Goal: Task Accomplishment & Management: Use online tool/utility

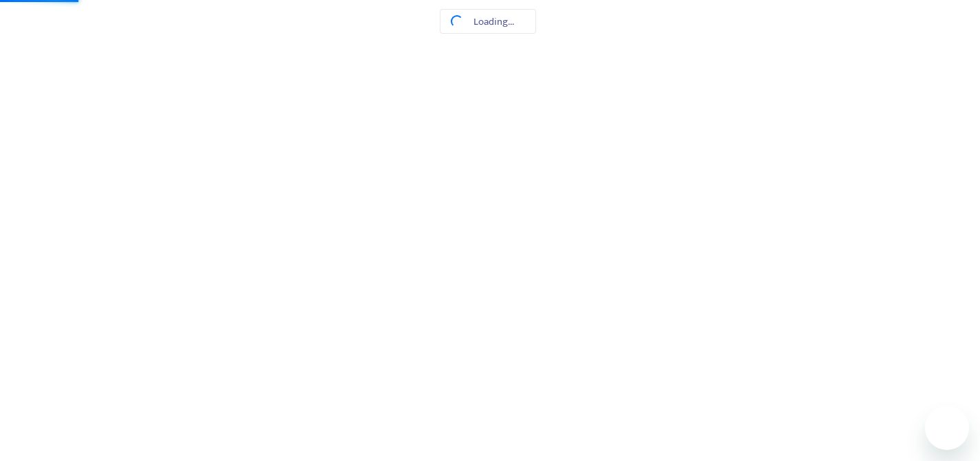
click at [951, 0] on html at bounding box center [490, 0] width 980 height 0
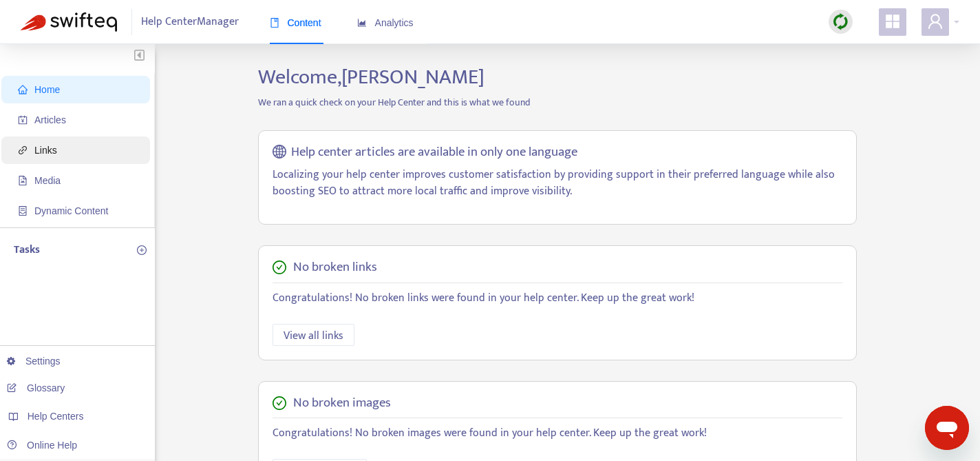
click at [57, 151] on span "Links" at bounding box center [45, 150] width 23 height 11
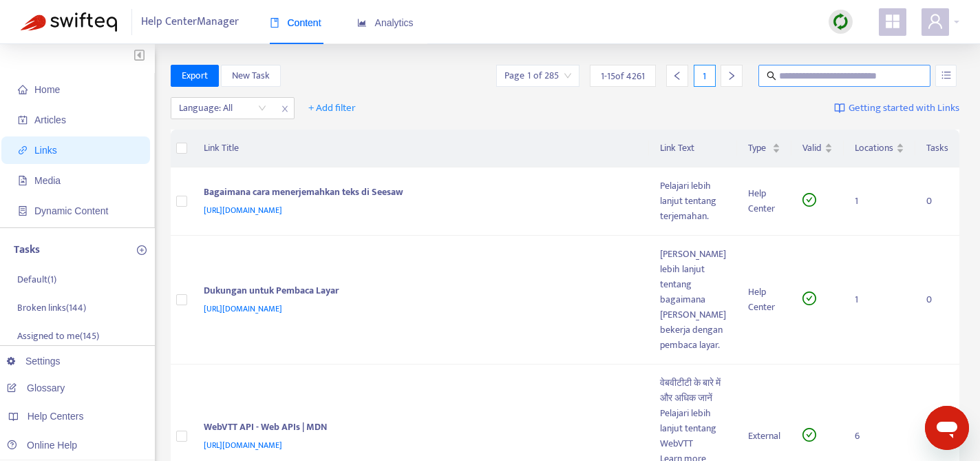
click at [829, 74] on input "text" at bounding box center [845, 75] width 132 height 15
paste input "**********"
type input "**********"
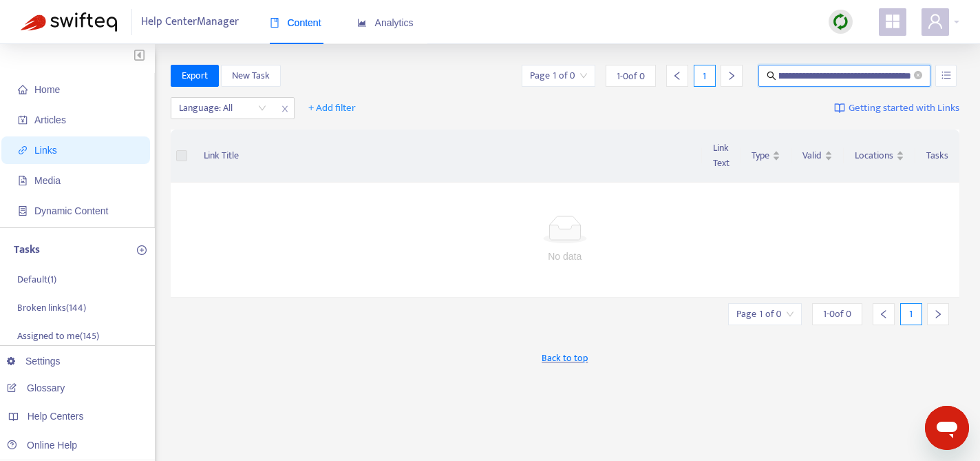
click at [923, 78] on span "**********" at bounding box center [845, 76] width 172 height 22
click at [921, 77] on icon "close-circle" at bounding box center [918, 75] width 8 height 8
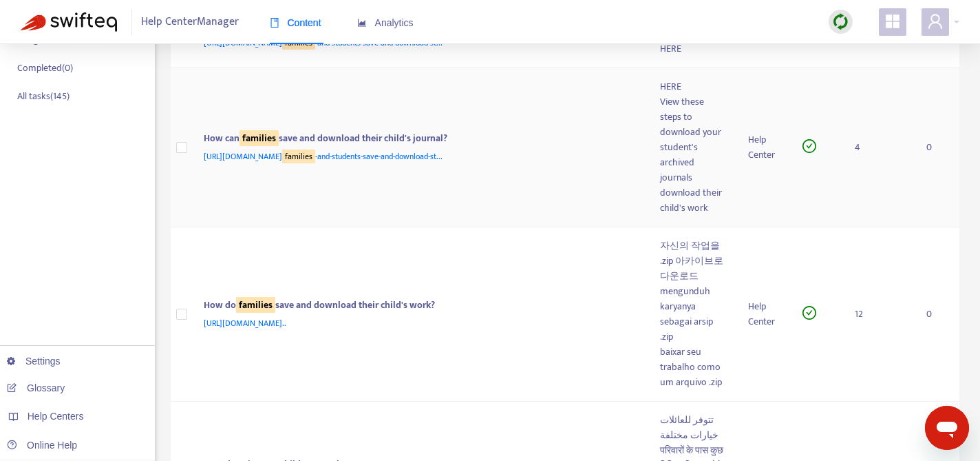
scroll to position [0, 0]
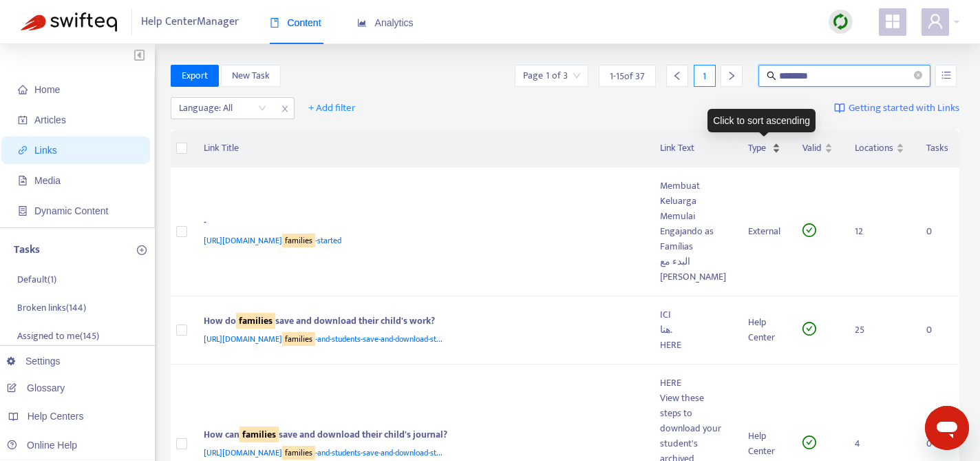
click at [774, 143] on div "Type" at bounding box center [764, 147] width 32 height 15
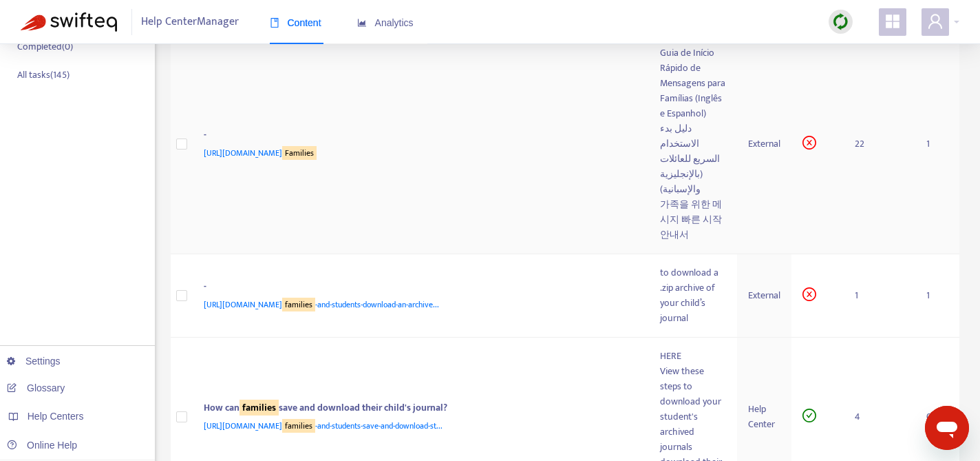
scroll to position [319, 0]
click at [252, 158] on span "https://seesaw.pub/Messagesfor Families" at bounding box center [260, 151] width 113 height 14
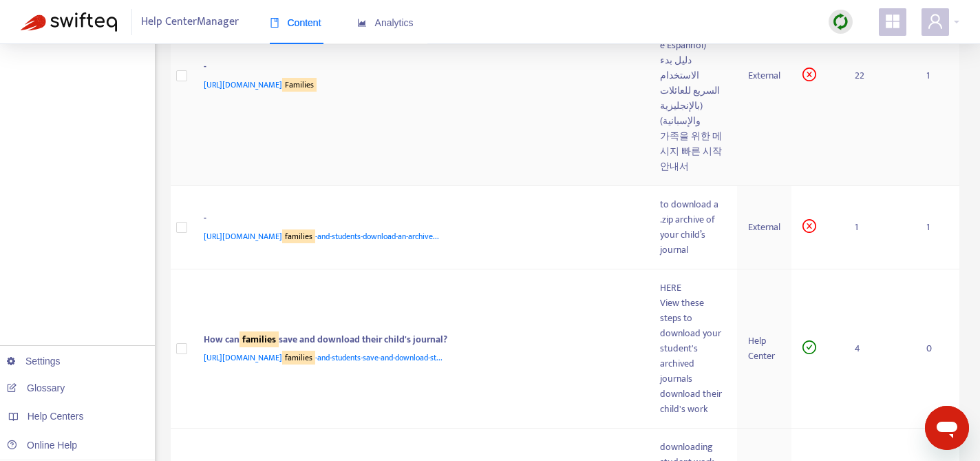
scroll to position [0, 0]
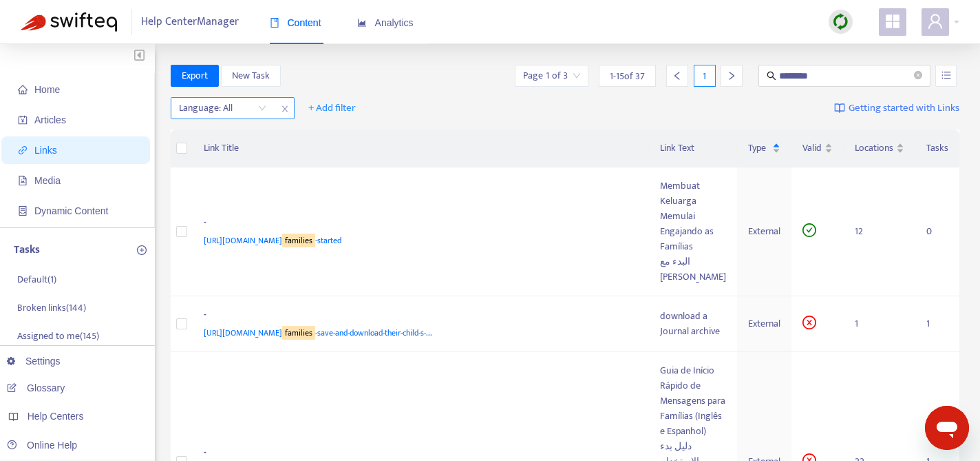
click at [262, 106] on div "Language: All" at bounding box center [222, 108] width 103 height 21
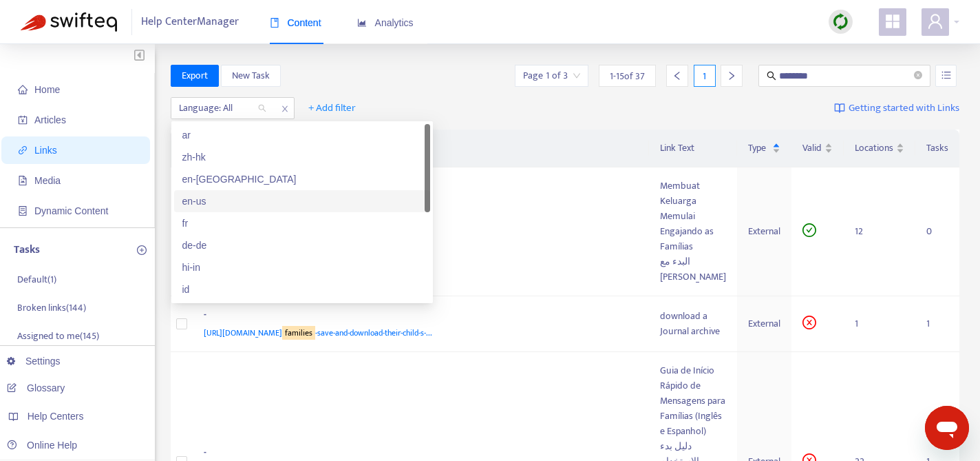
click at [221, 200] on div "en-us" at bounding box center [302, 200] width 240 height 15
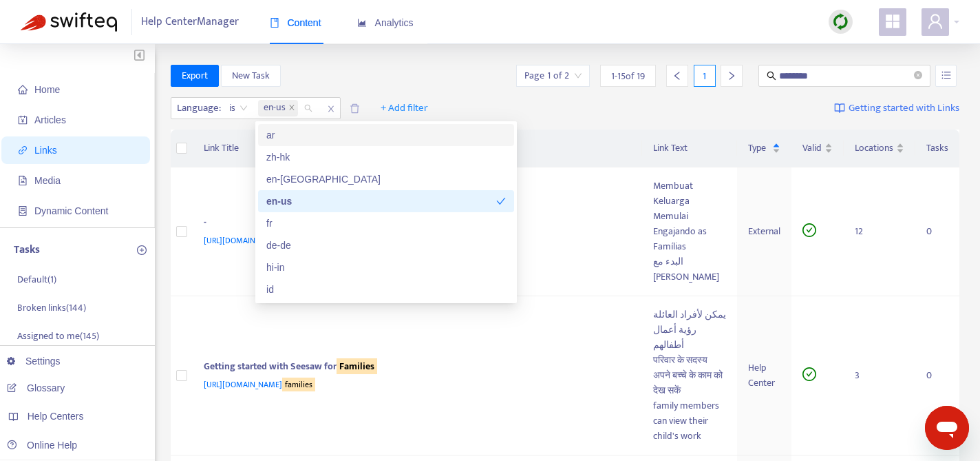
click at [445, 98] on div "Language : is en-us + Add filter Getting started with Links" at bounding box center [566, 111] width 790 height 38
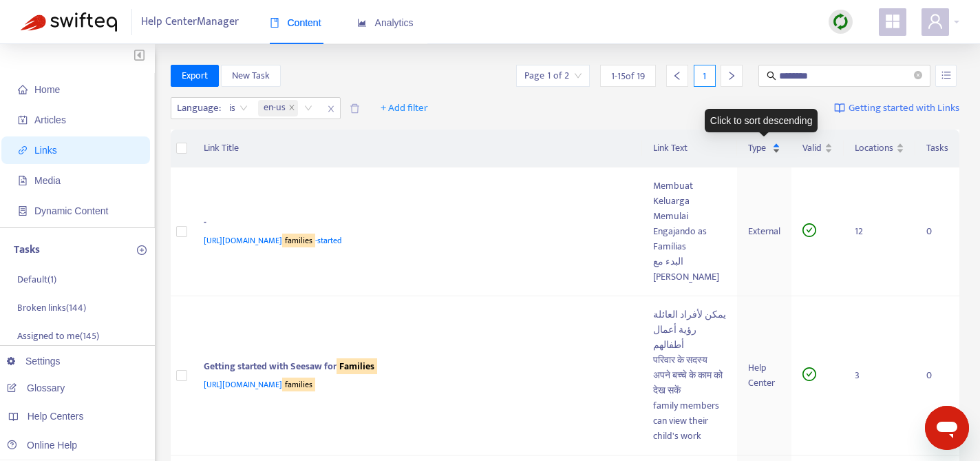
click at [771, 151] on div "Type" at bounding box center [764, 147] width 32 height 15
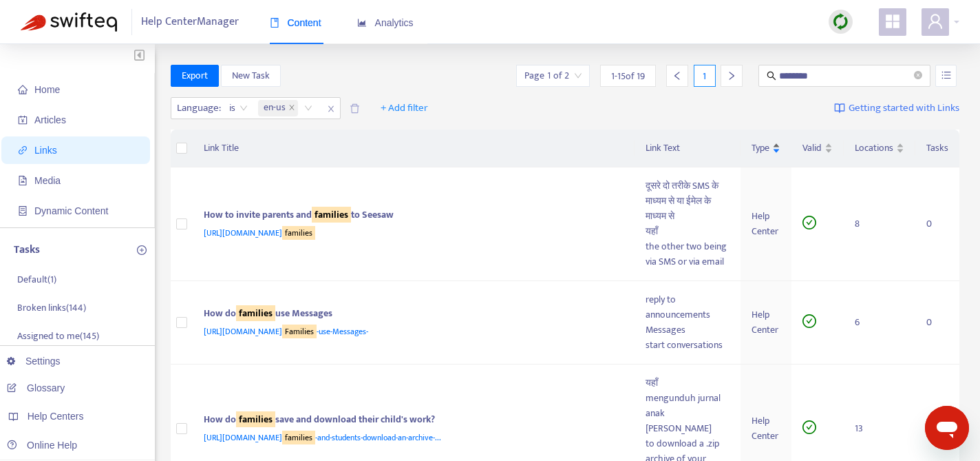
click at [771, 151] on div "Type" at bounding box center [766, 147] width 29 height 15
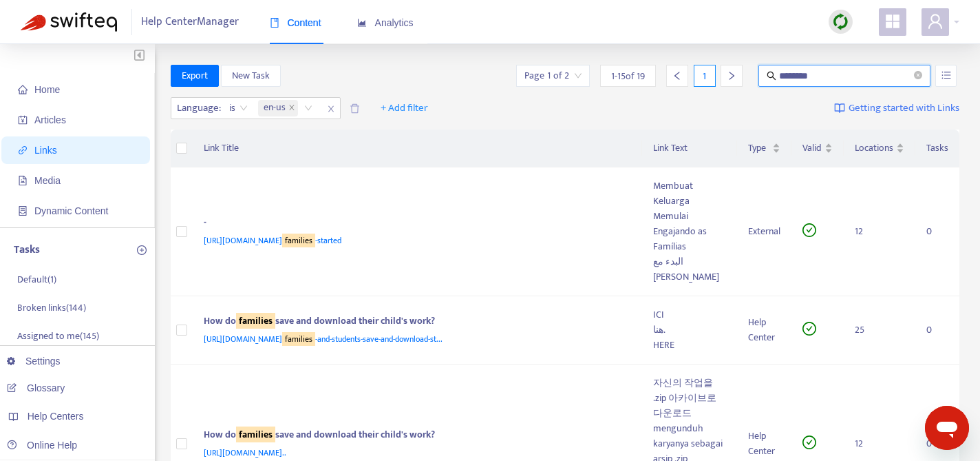
drag, startPoint x: 839, startPoint y: 78, endPoint x: 724, endPoint y: 36, distance: 122.4
type input "********"
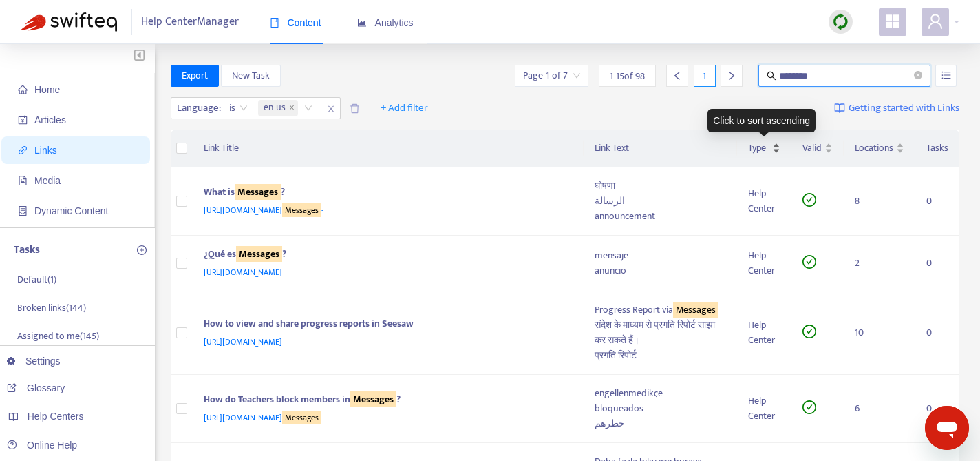
click at [770, 145] on div "Type" at bounding box center [764, 147] width 32 height 15
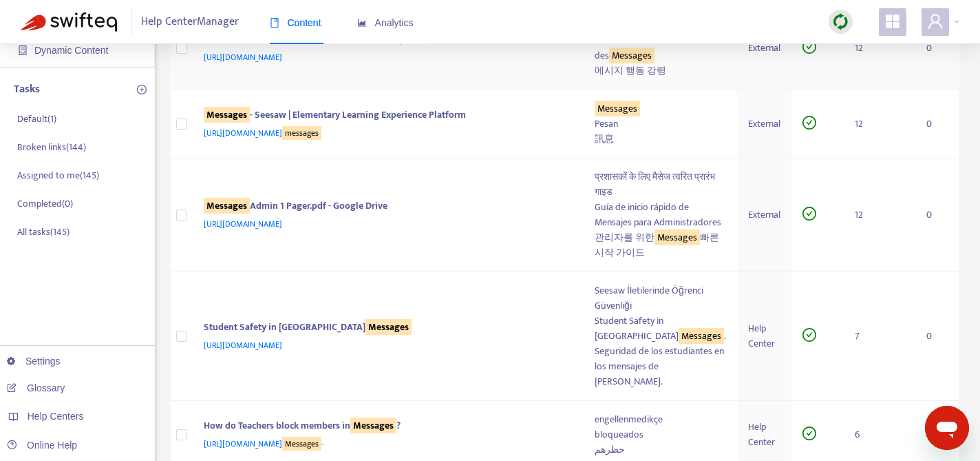
scroll to position [179, 0]
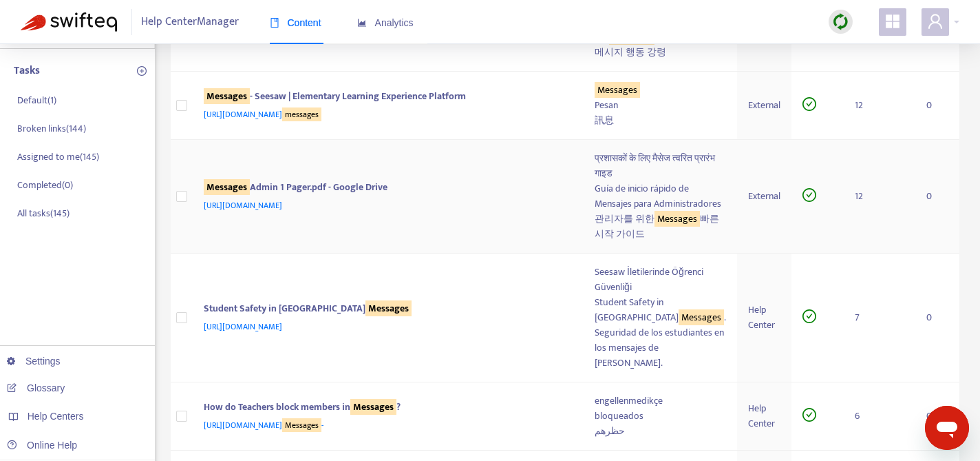
click at [374, 253] on td "Messages Admin 1 Pager.pdf - Google Drive https://drive.google.com/file/d/1_nMo…" at bounding box center [389, 197] width 392 height 114
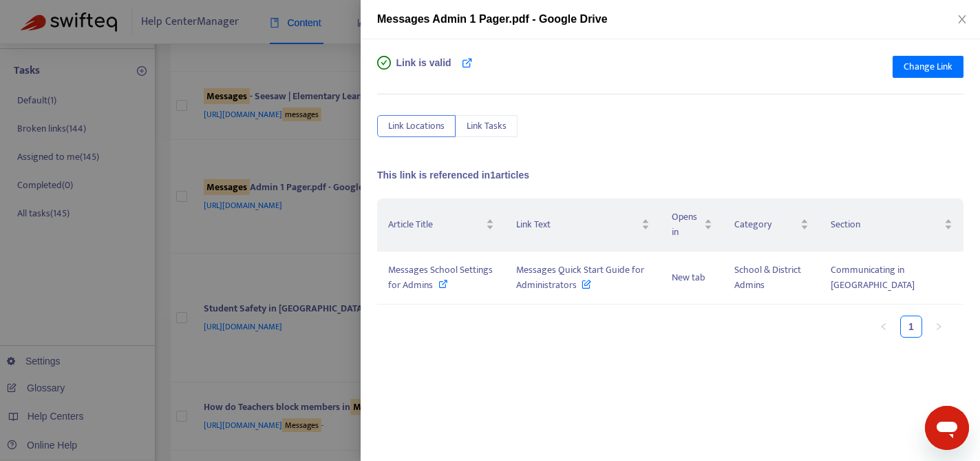
click at [282, 322] on div at bounding box center [490, 230] width 980 height 461
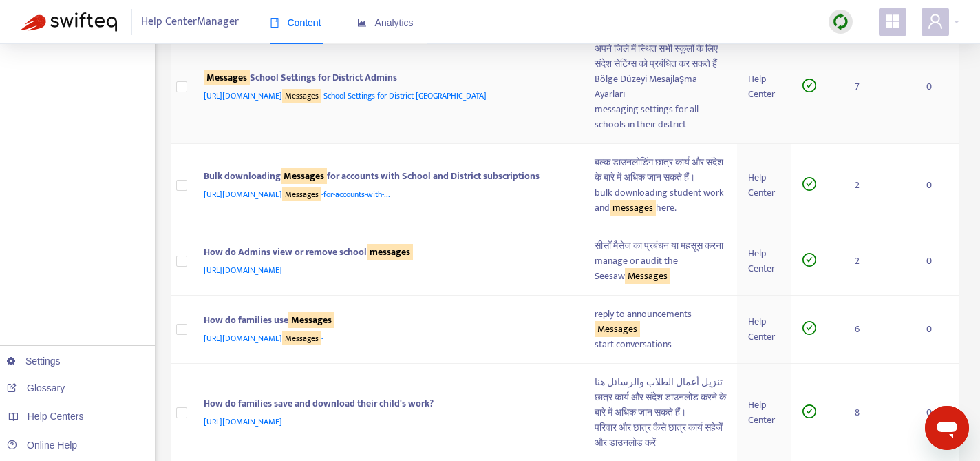
scroll to position [0, 0]
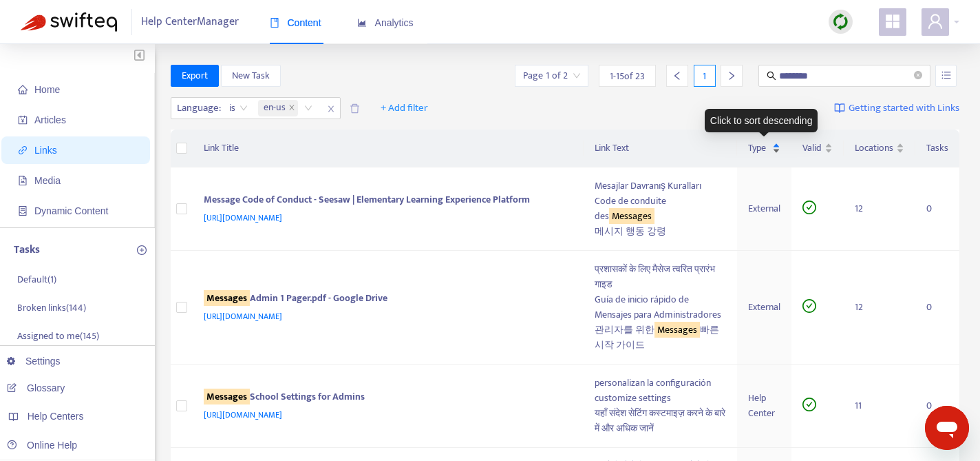
click at [772, 150] on div "Type" at bounding box center [764, 147] width 32 height 15
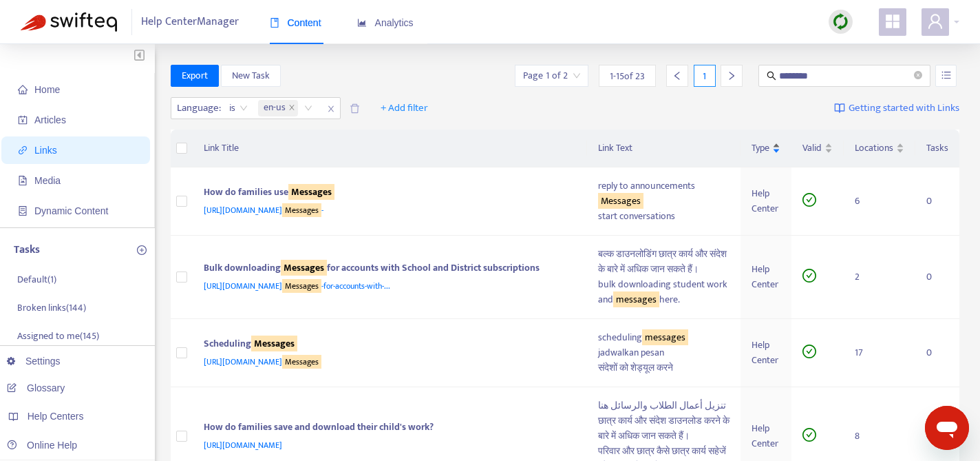
click at [772, 150] on div "Type" at bounding box center [766, 147] width 29 height 15
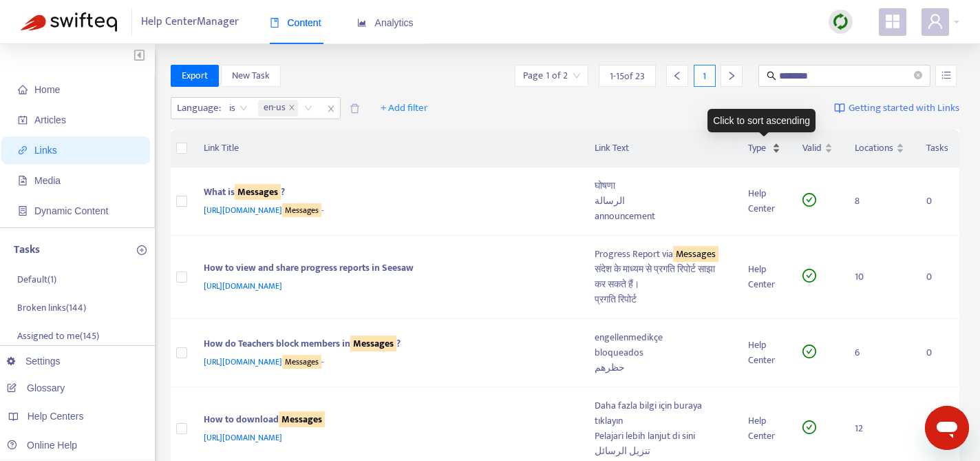
click at [768, 143] on span "Type" at bounding box center [758, 147] width 21 height 15
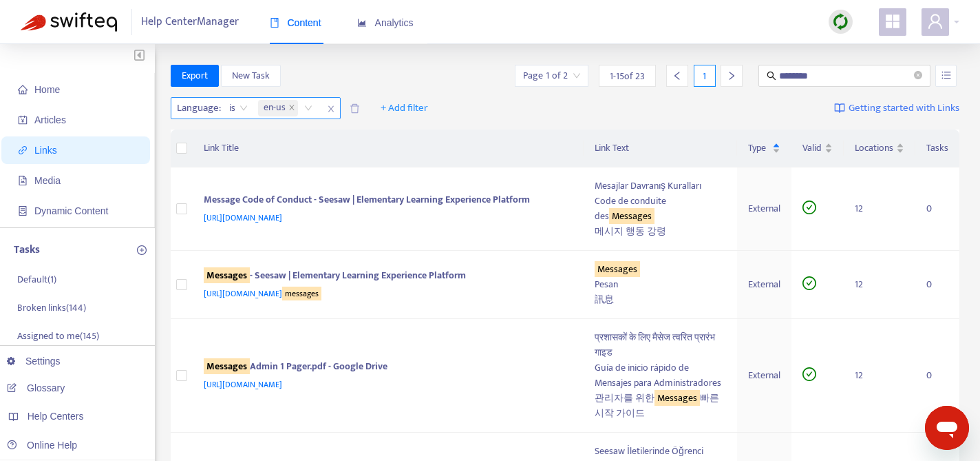
click at [332, 110] on icon "close" at bounding box center [331, 109] width 6 height 6
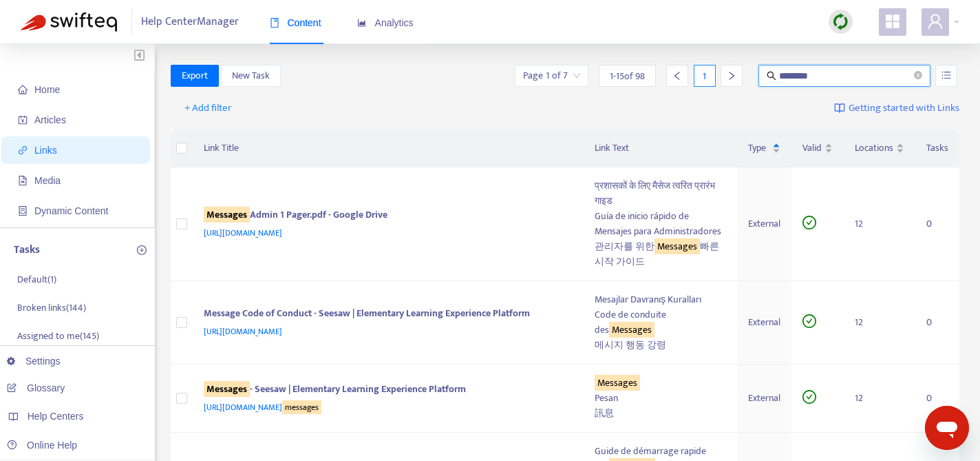
drag, startPoint x: 835, startPoint y: 75, endPoint x: 730, endPoint y: 40, distance: 111.0
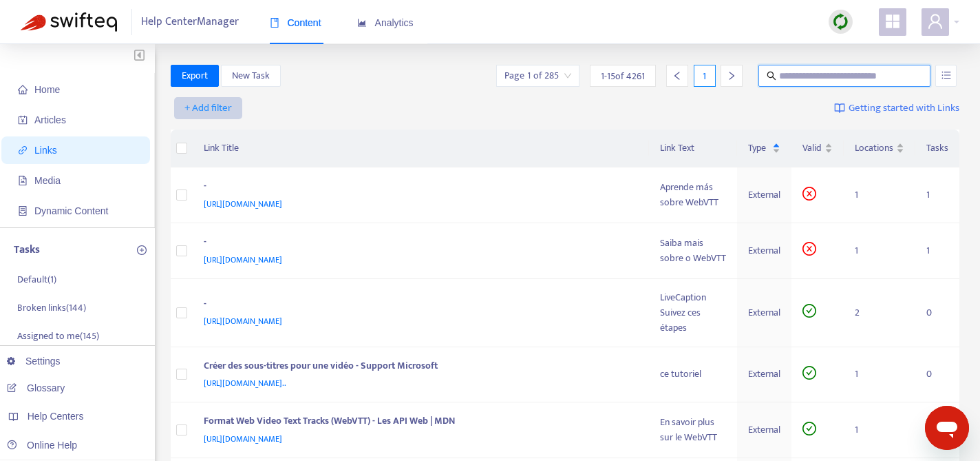
click at [211, 103] on span "+ Add filter" at bounding box center [209, 108] width 48 height 17
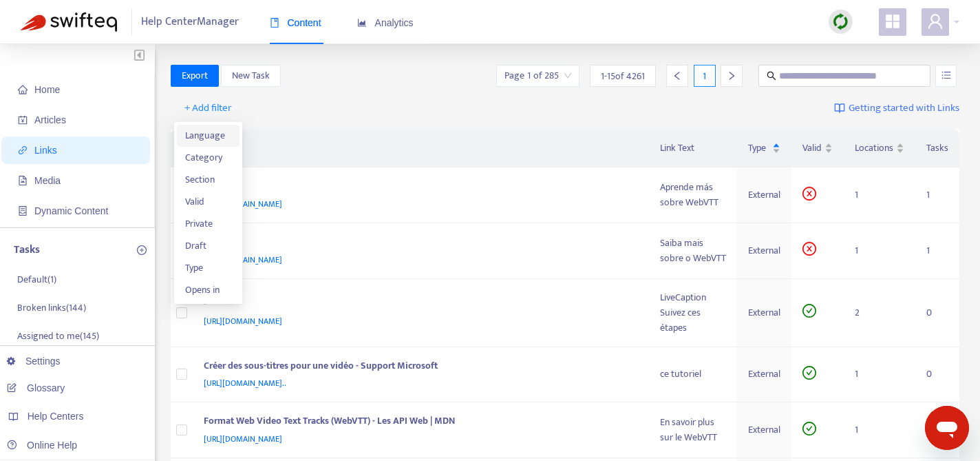
click at [211, 141] on span "Language" at bounding box center [208, 135] width 47 height 15
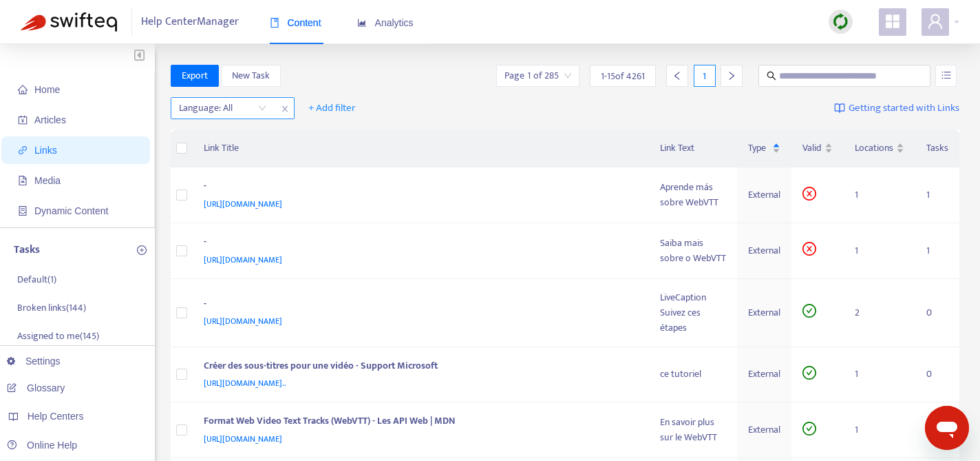
click at [266, 109] on div "Language: All" at bounding box center [222, 108] width 103 height 21
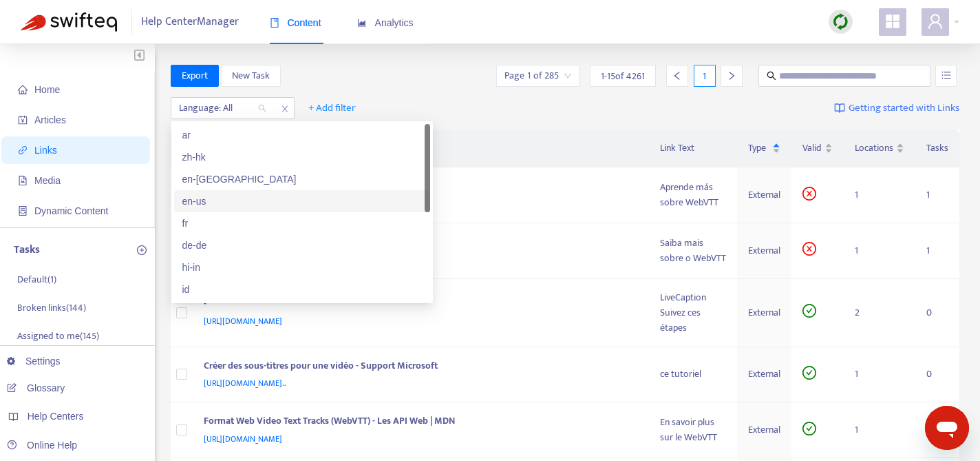
click at [251, 207] on div "en-us" at bounding box center [302, 200] width 240 height 15
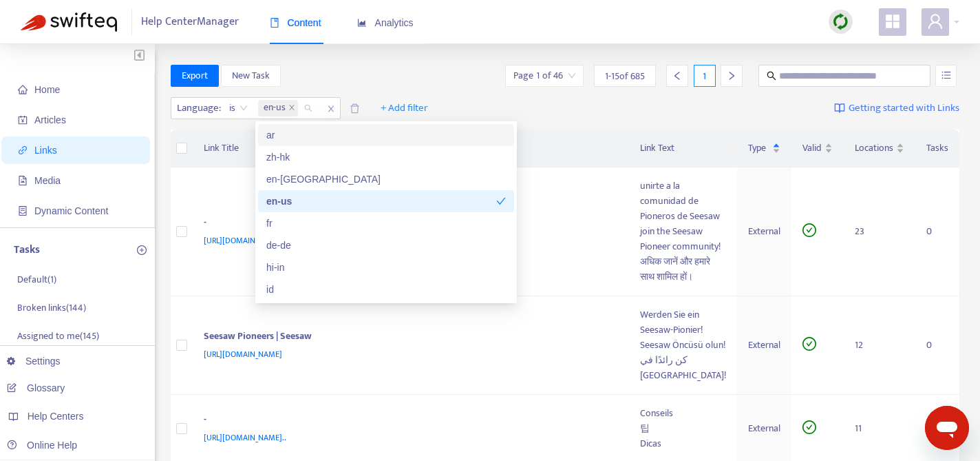
click at [501, 107] on div "Language : is en-us + Add filter Getting started with Links" at bounding box center [566, 111] width 790 height 38
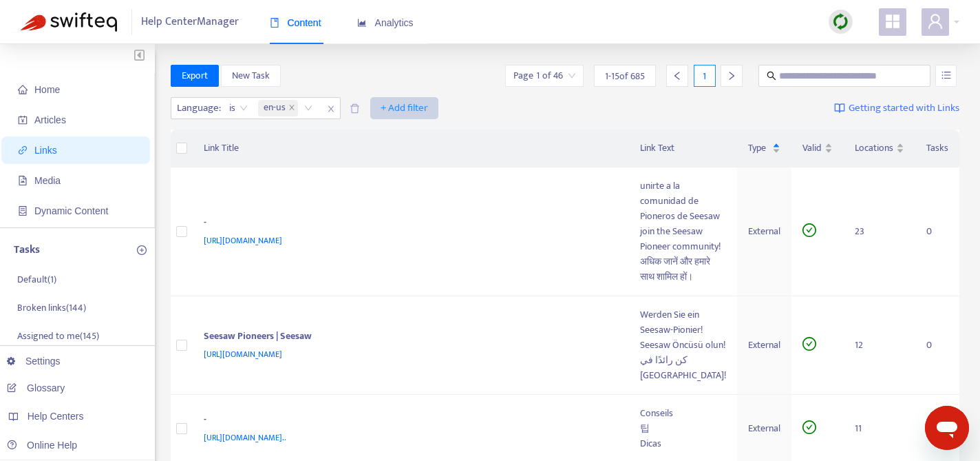
click at [402, 103] on span "+ Add filter" at bounding box center [405, 108] width 48 height 17
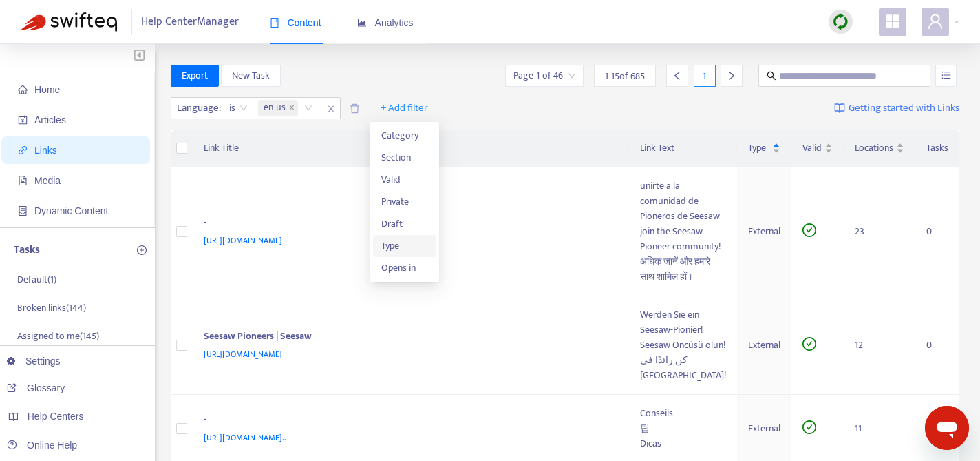
click at [410, 246] on span "Type" at bounding box center [404, 245] width 47 height 15
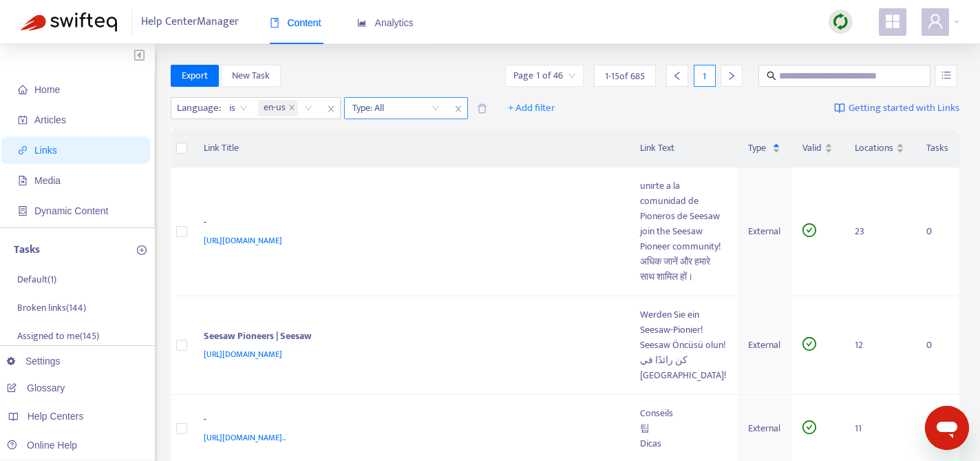
click at [436, 109] on input "search" at bounding box center [395, 108] width 87 height 21
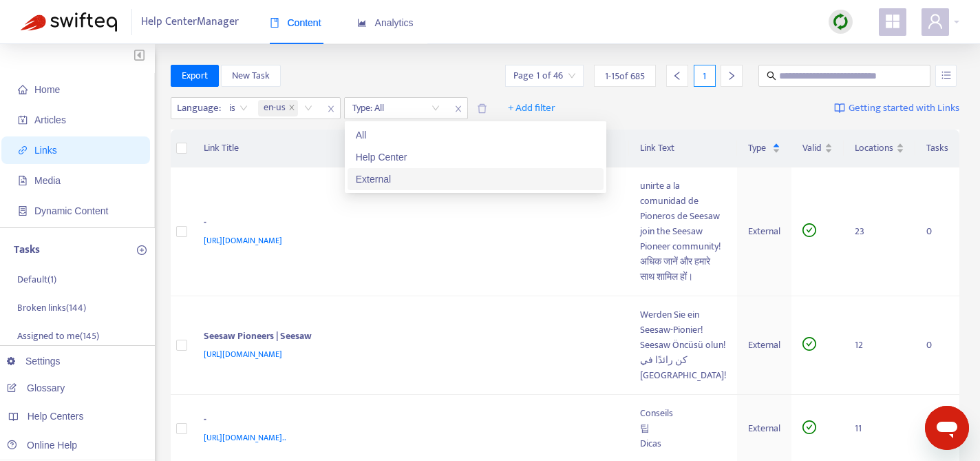
click at [402, 177] on div "External" at bounding box center [476, 178] width 240 height 15
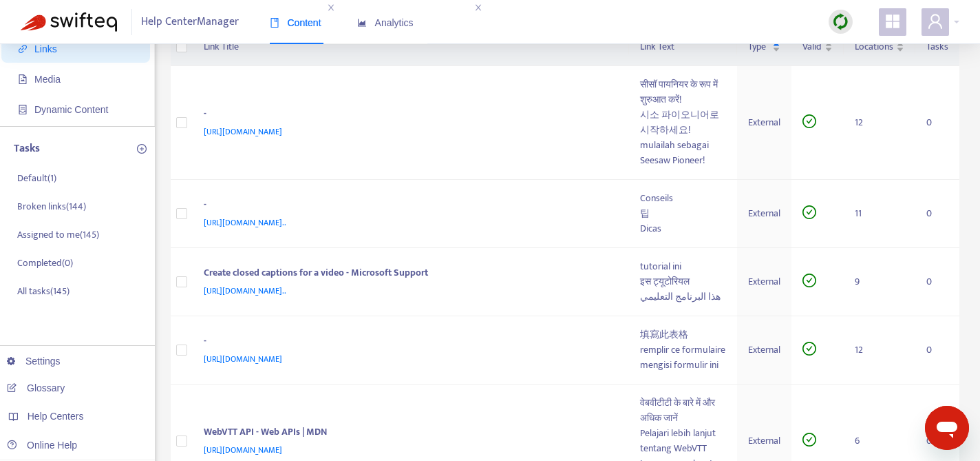
scroll to position [103, 0]
click at [353, 205] on td "- https://support.google.com/chromebook/answer/7031755?hl=en#:~:text=You%20can%…" at bounding box center [411, 212] width 437 height 68
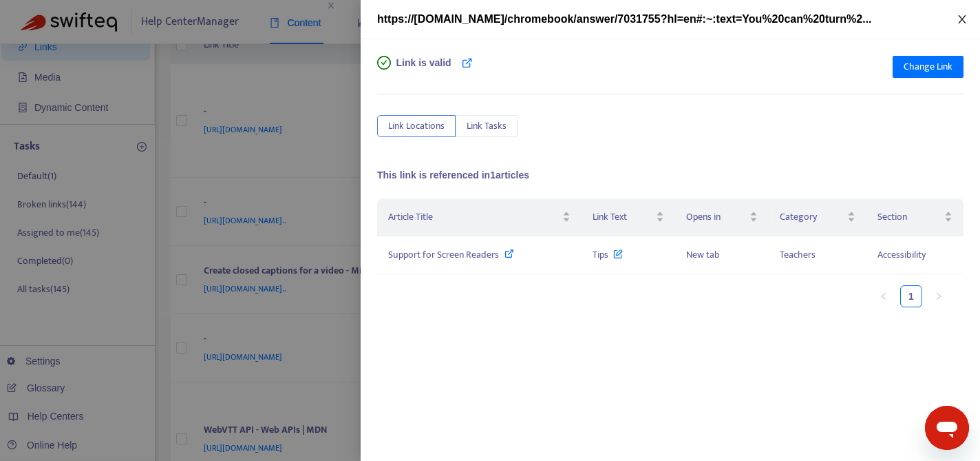
click at [960, 17] on icon "close" at bounding box center [962, 19] width 11 height 11
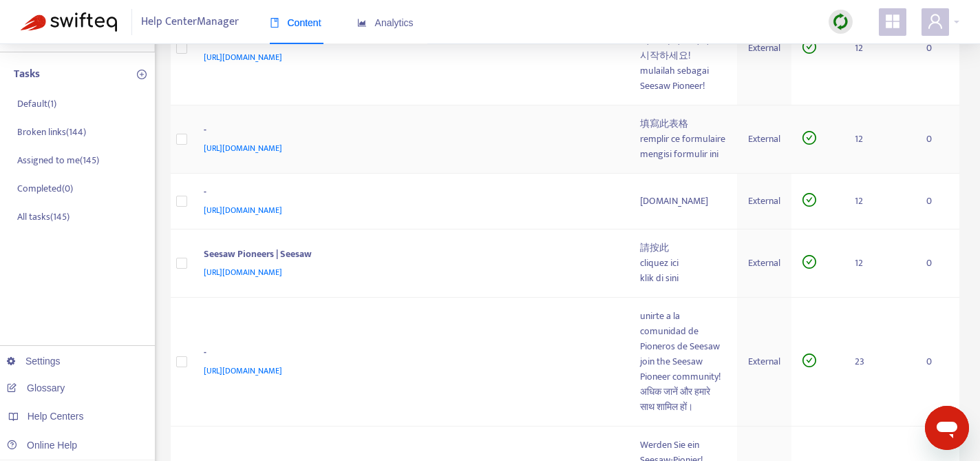
scroll to position [177, 0]
click at [423, 154] on div "https://forms.gle/EbRpzYFFbthVfbWY6" at bounding box center [409, 146] width 410 height 15
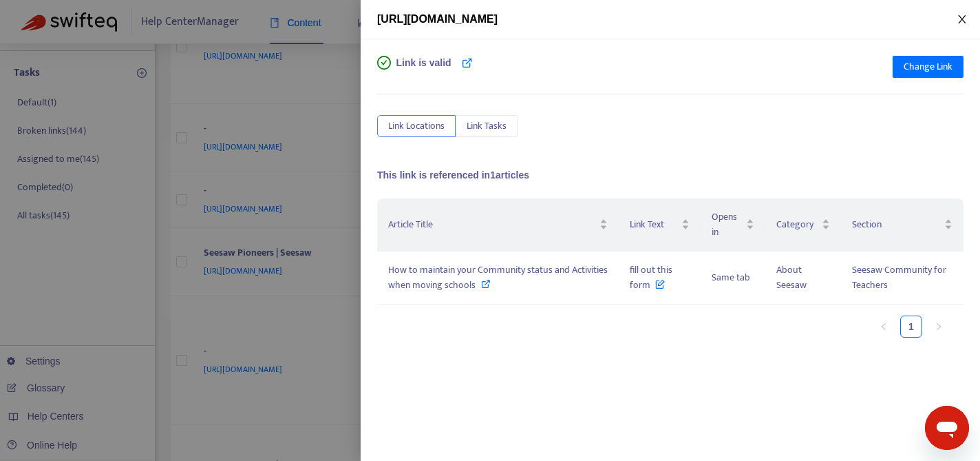
click at [957, 18] on icon "close" at bounding box center [962, 19] width 11 height 11
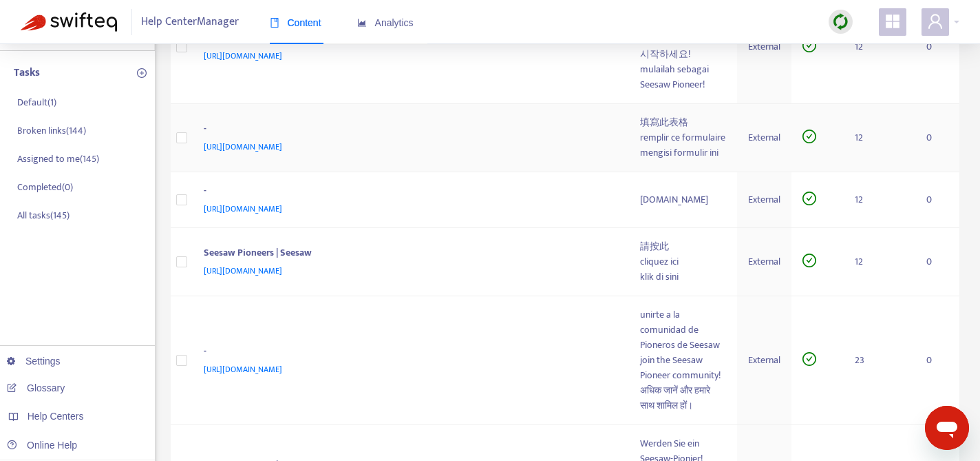
click at [282, 154] on span "https://forms.gle/EbRpzYFFbthVfbWY6" at bounding box center [243, 147] width 78 height 14
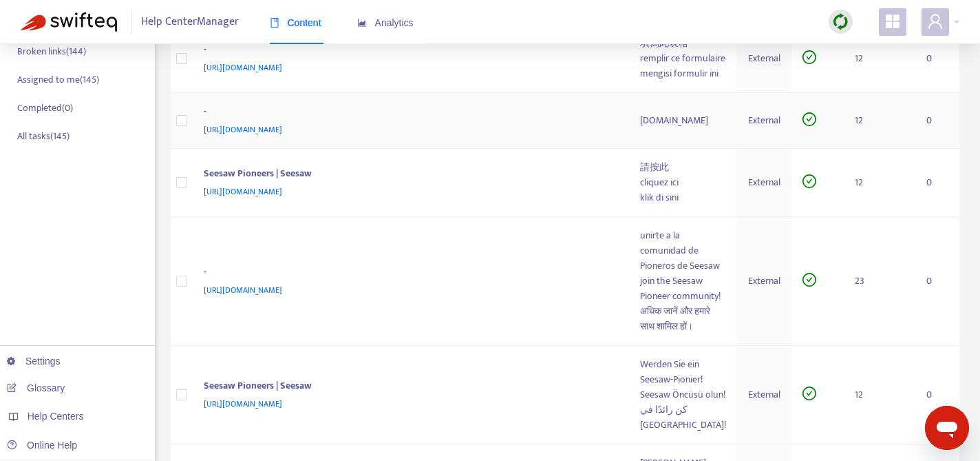
scroll to position [257, 0]
click at [273, 136] on span "http://learn.seesaw.me" at bounding box center [243, 129] width 78 height 14
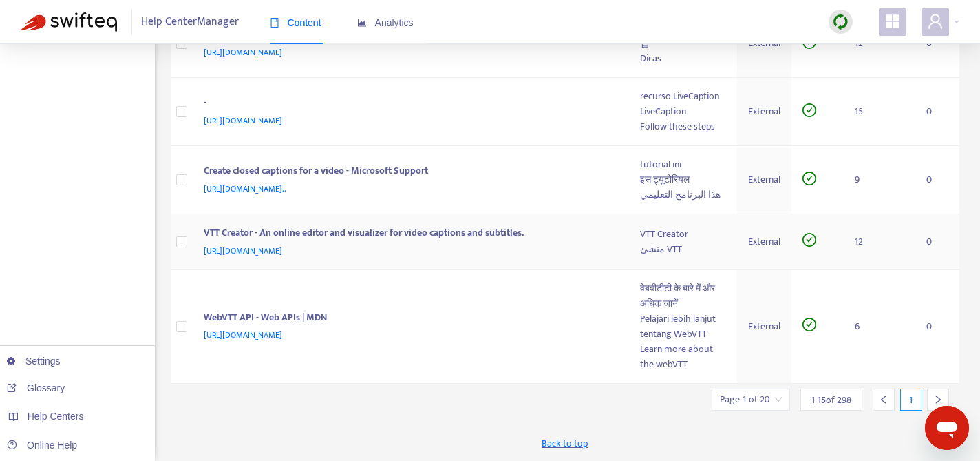
scroll to position [1265, 0]
click at [941, 398] on icon "right" at bounding box center [939, 399] width 10 height 10
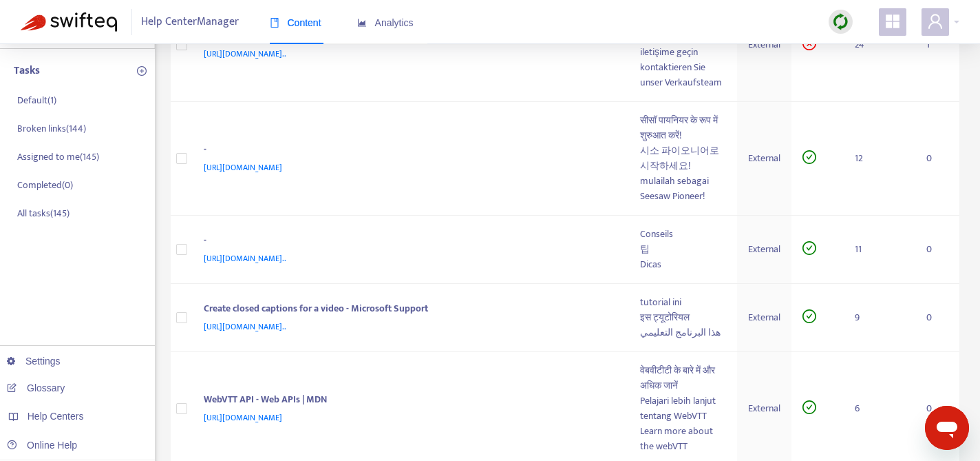
scroll to position [0, 0]
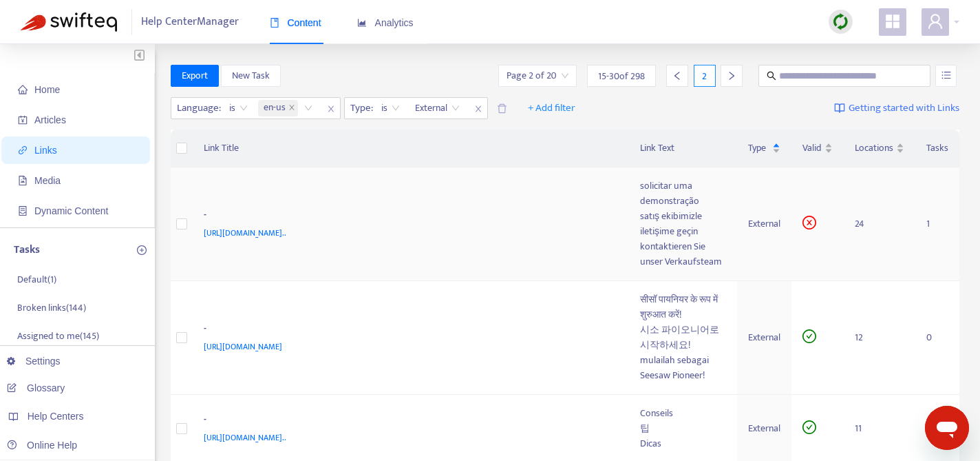
click at [428, 281] on td "- https://page.seesaw.me/request-quote.html?utm_source=webnav&utm_medium=reques…" at bounding box center [411, 224] width 437 height 114
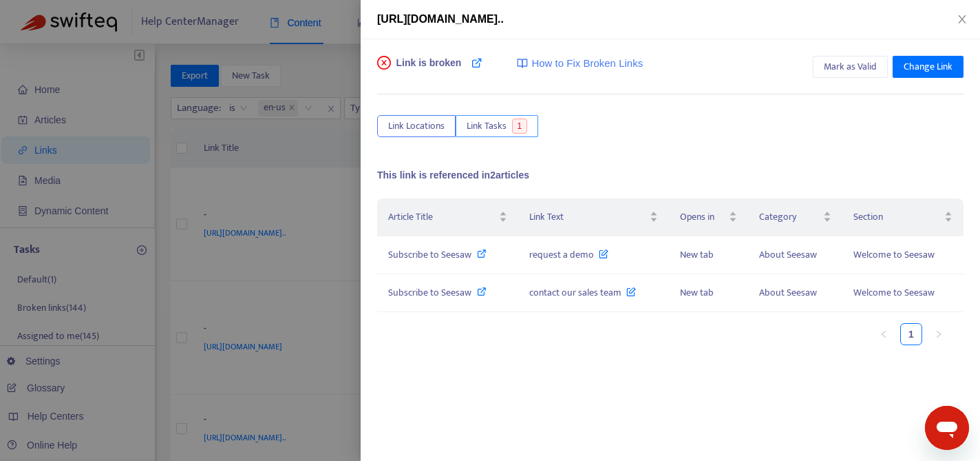
click at [487, 125] on span "Link Tasks" at bounding box center [487, 125] width 40 height 15
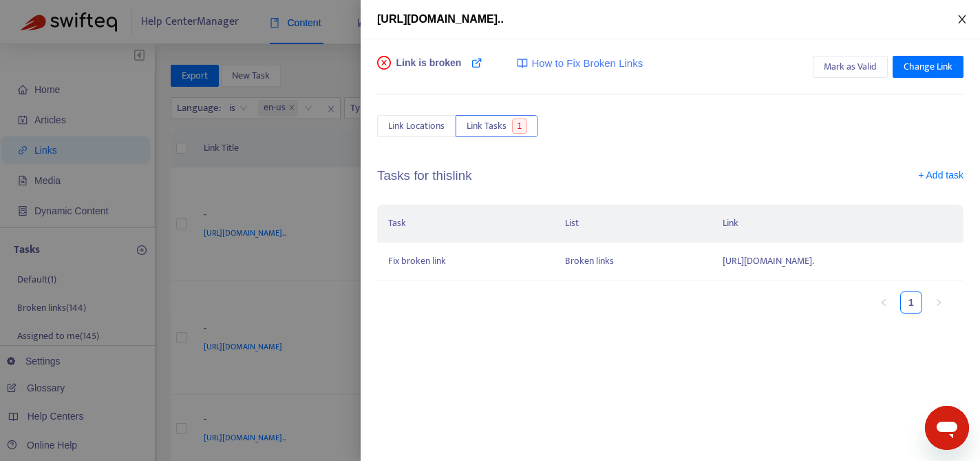
click at [961, 22] on icon "close" at bounding box center [962, 19] width 11 height 11
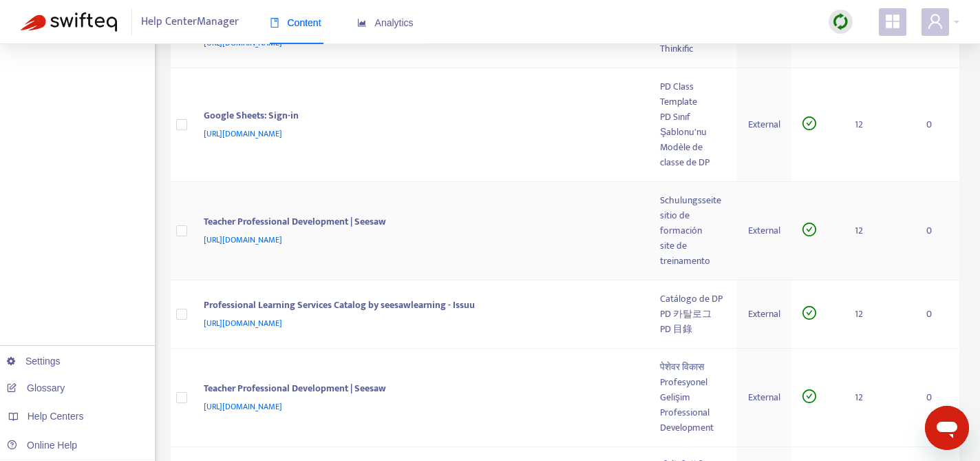
scroll to position [1566, 0]
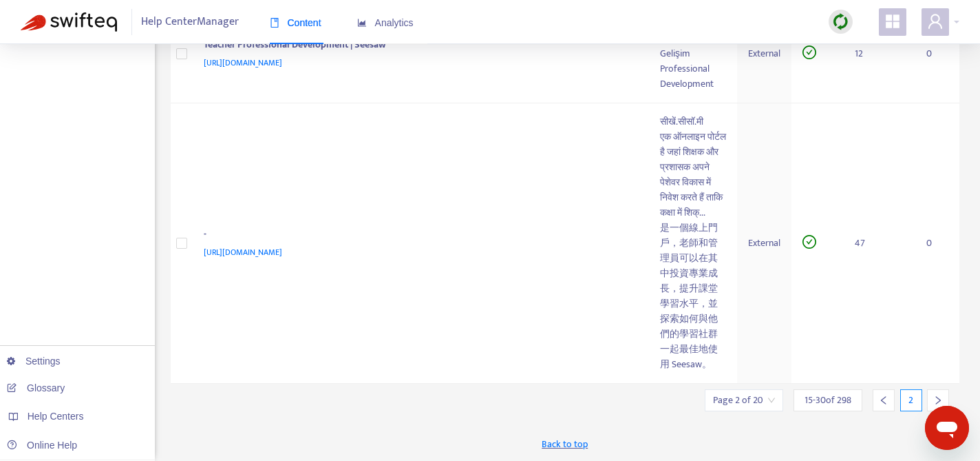
click at [940, 397] on icon "right" at bounding box center [939, 400] width 10 height 10
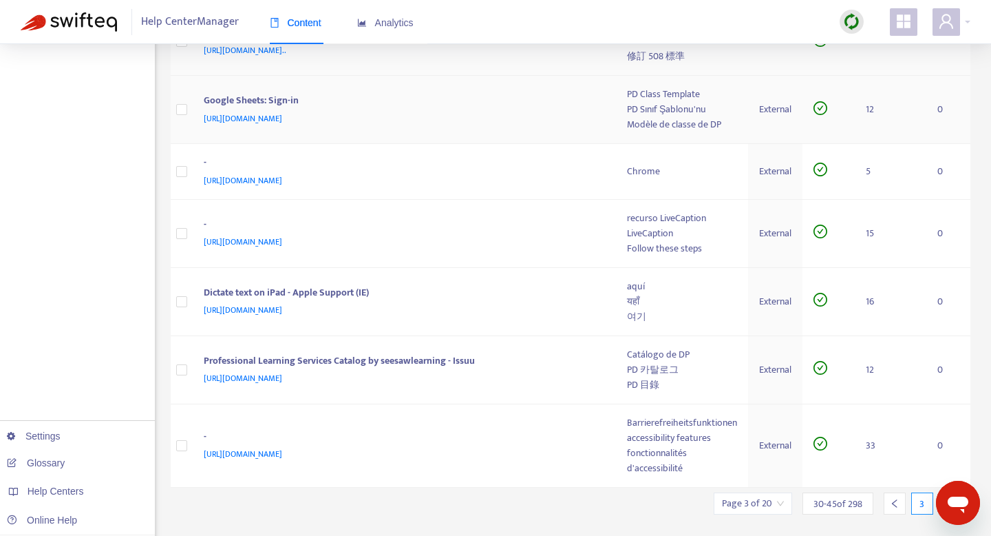
scroll to position [877, 0]
click at [948, 460] on icon "right" at bounding box center [950, 503] width 10 height 10
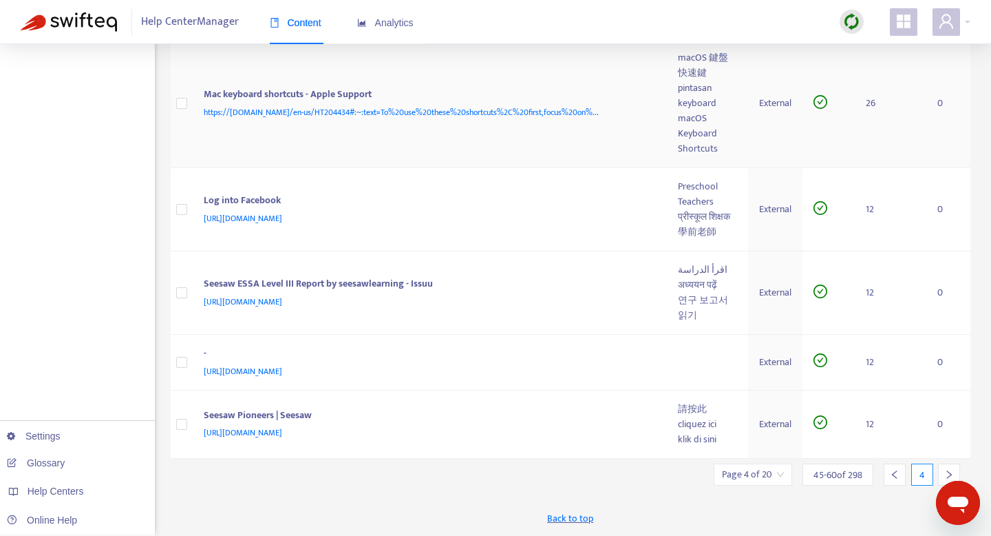
scroll to position [1283, 0]
click at [951, 460] on icon "right" at bounding box center [950, 475] width 10 height 10
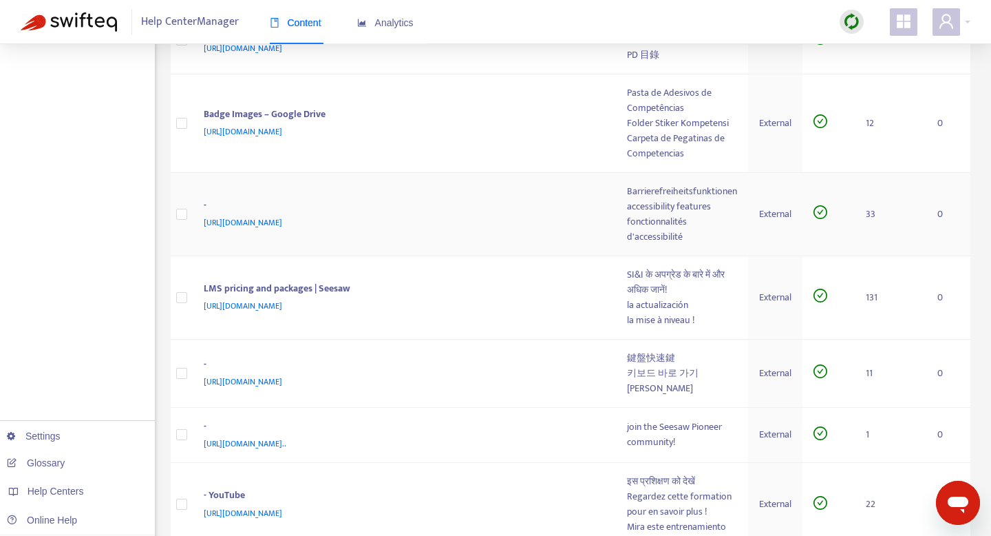
scroll to position [669, 0]
click at [438, 147] on td "Badge Images – Google Drive https://drive.google.com/drive/folders/1wb-1vCxR7SO…" at bounding box center [405, 123] width 424 height 98
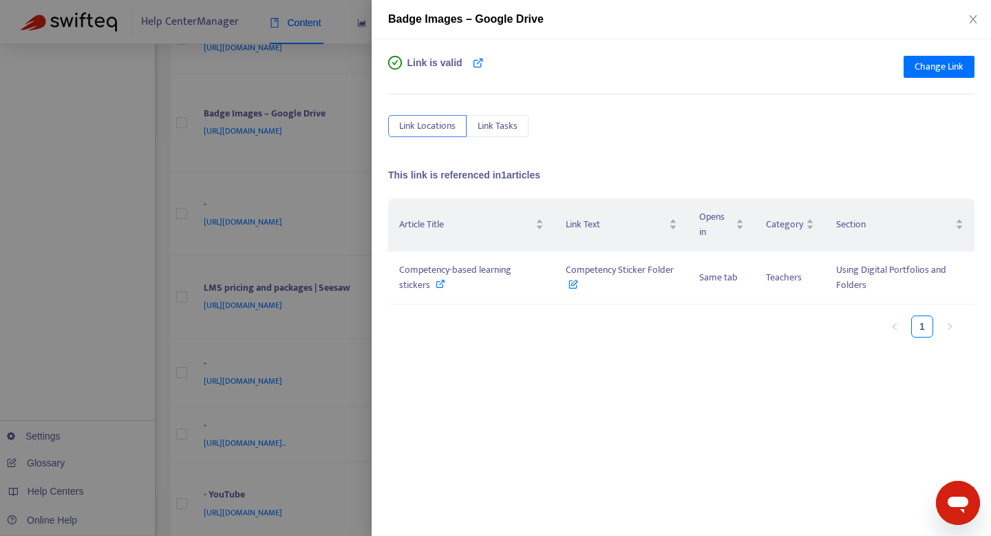
click at [271, 162] on div at bounding box center [495, 268] width 991 height 536
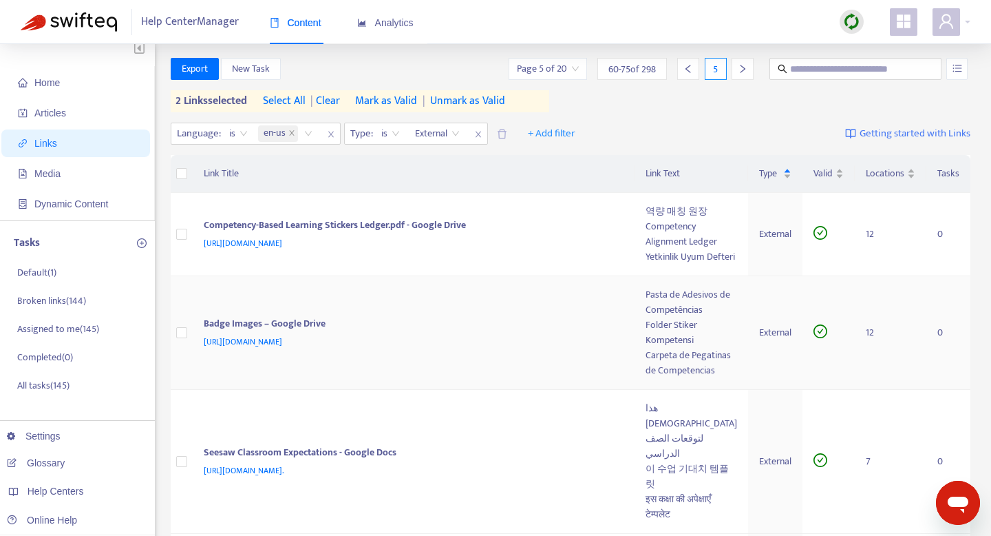
scroll to position [8, 0]
click at [503, 397] on td "Seesaw Classroom Expectations - Google Docs https://docs.google.com/document/d/…" at bounding box center [414, 461] width 443 height 144
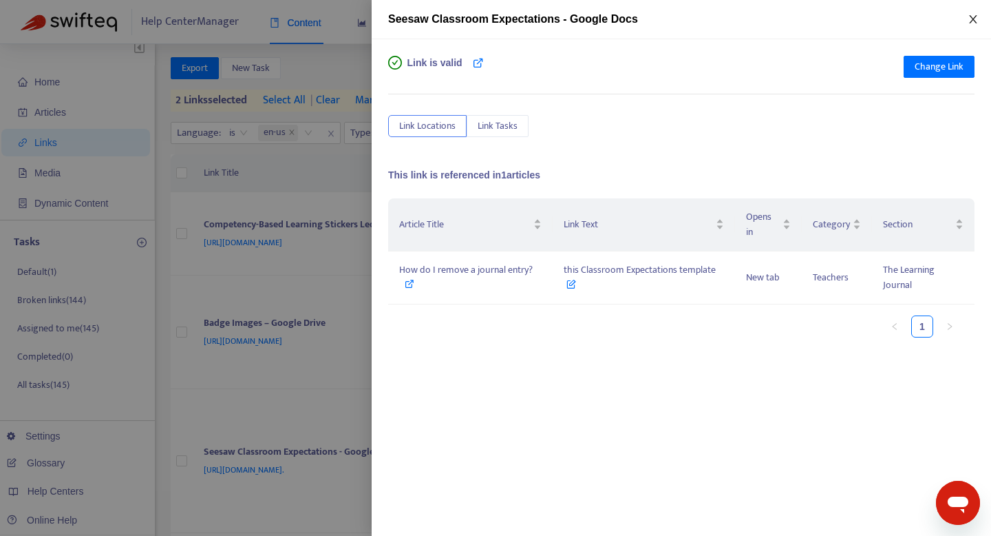
click at [971, 20] on icon "close" at bounding box center [973, 19] width 11 height 11
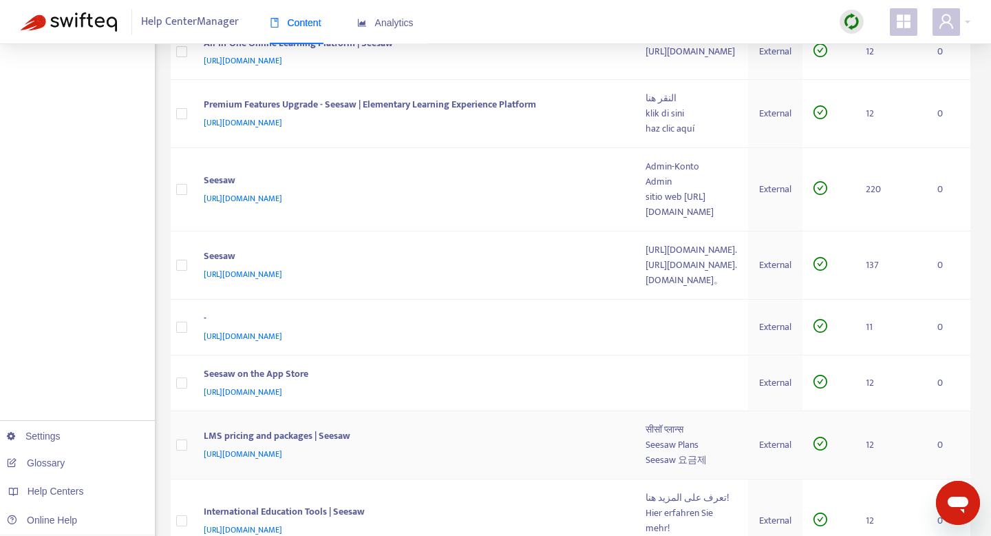
scroll to position [807, 0]
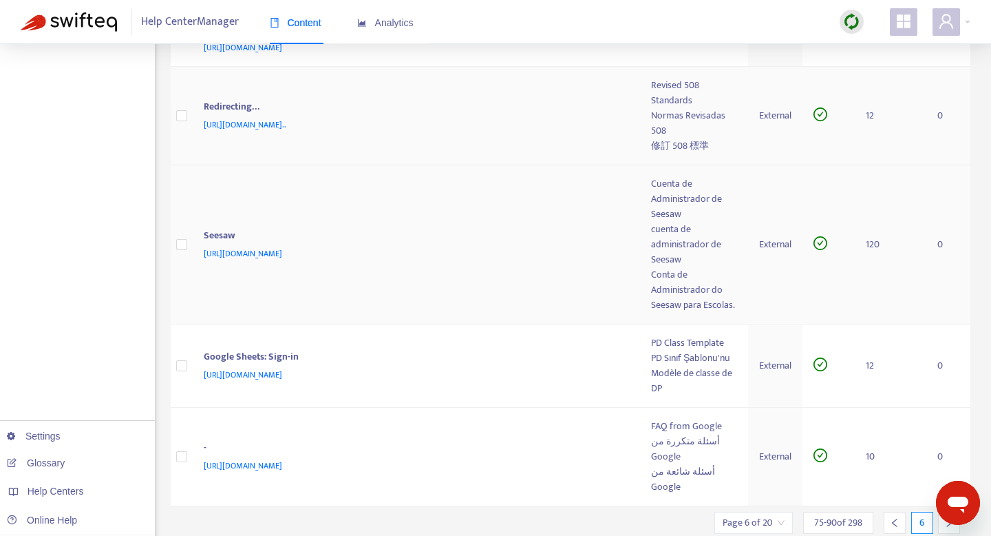
scroll to position [1016, 0]
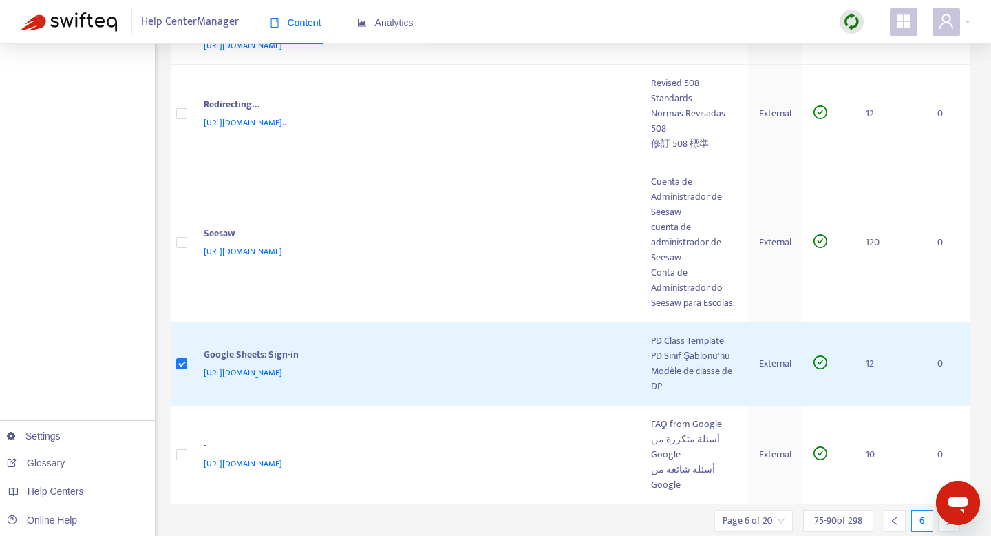
click at [951, 460] on icon "right" at bounding box center [949, 520] width 5 height 8
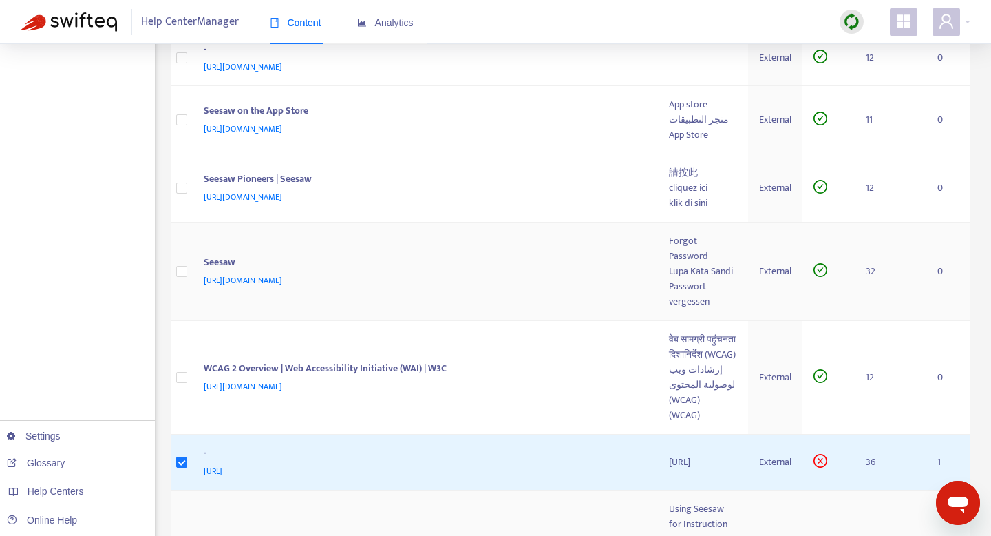
scroll to position [731, 0]
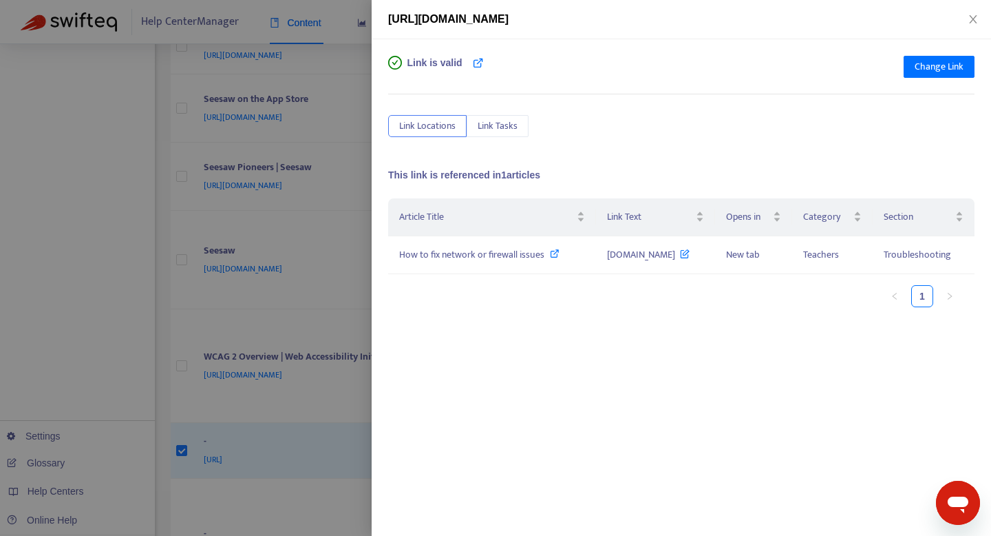
click at [339, 361] on div at bounding box center [495, 268] width 991 height 536
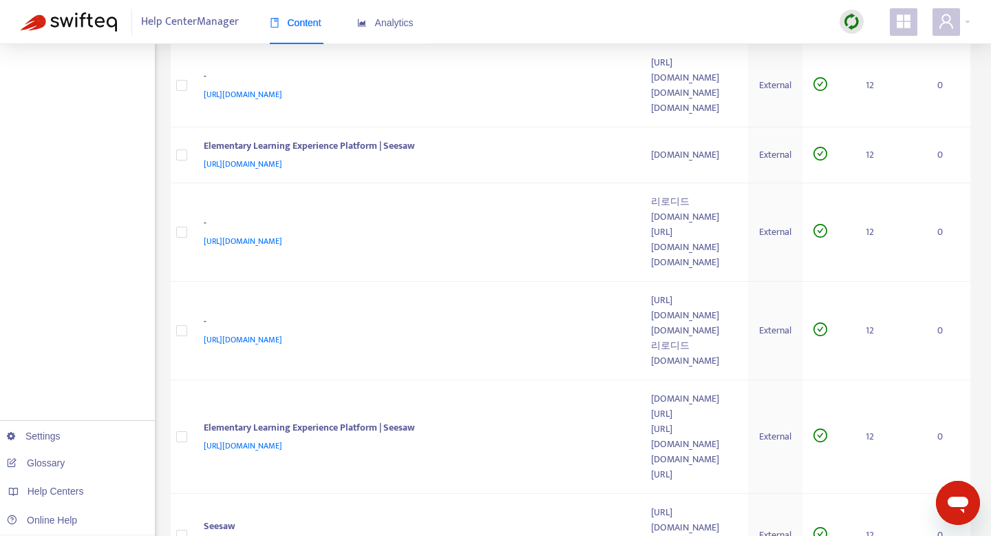
scroll to position [759, 0]
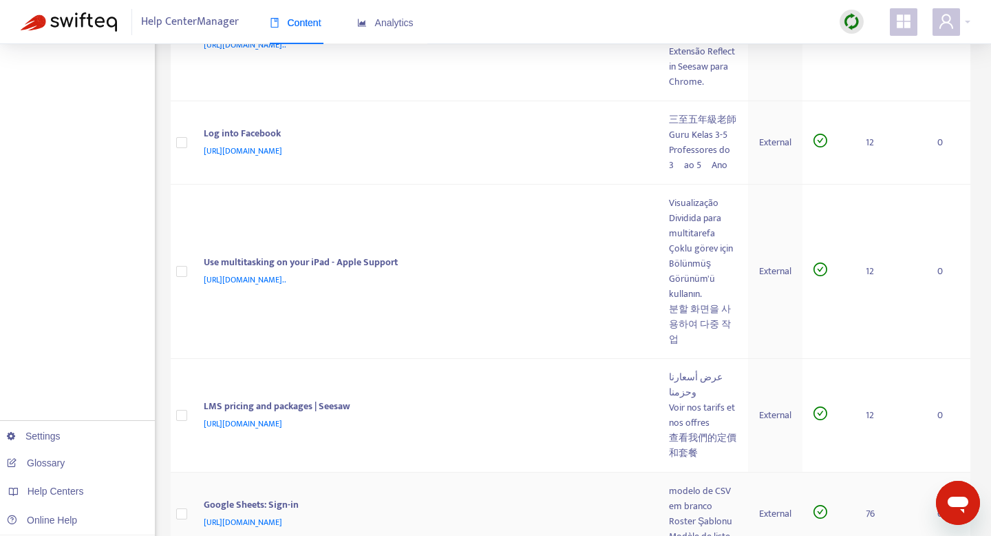
scroll to position [995, 0]
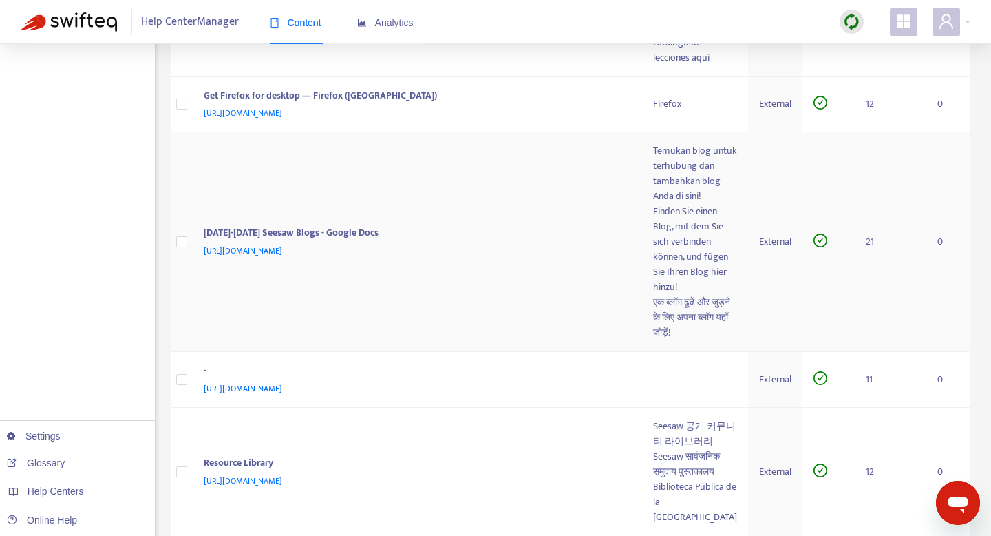
scroll to position [1334, 0]
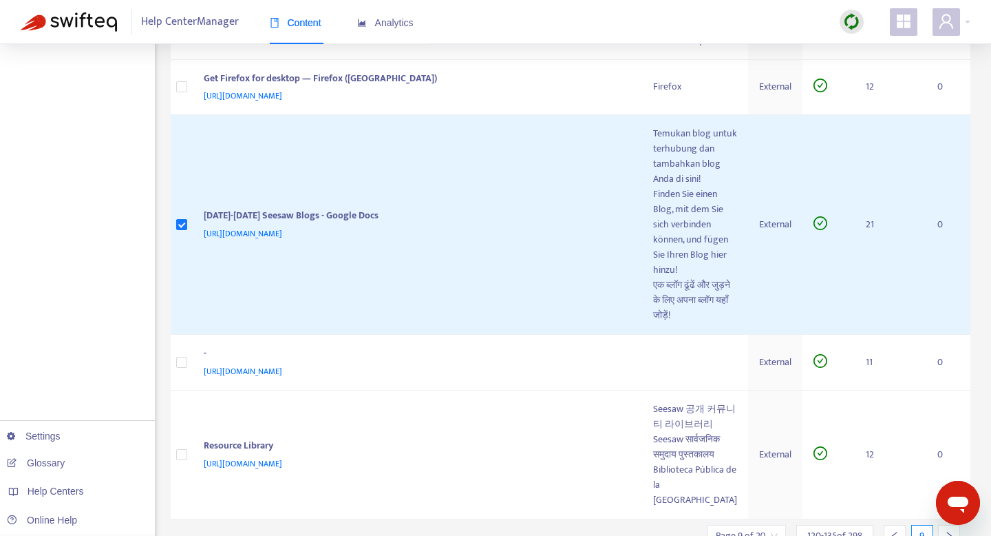
click at [954, 460] on div at bounding box center [949, 536] width 22 height 22
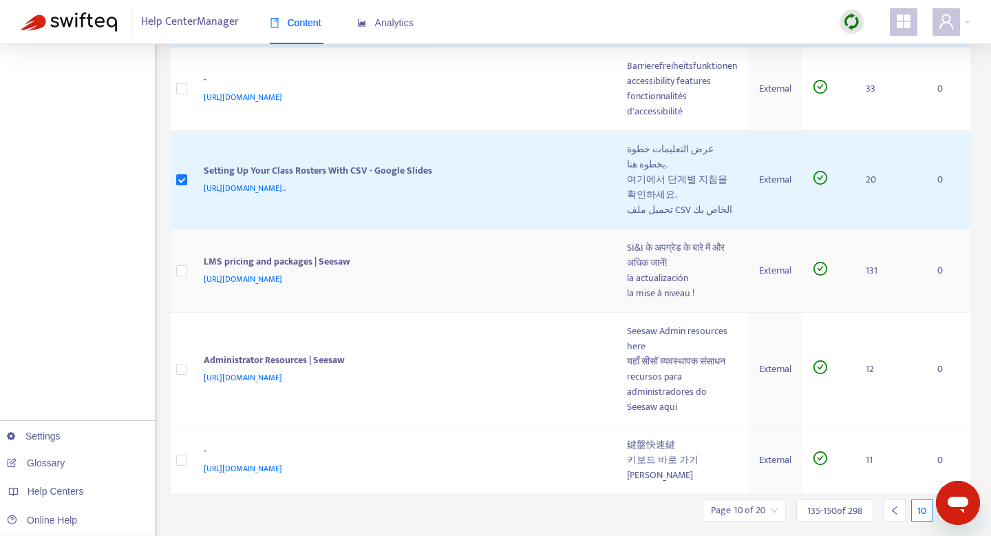
scroll to position [953, 0]
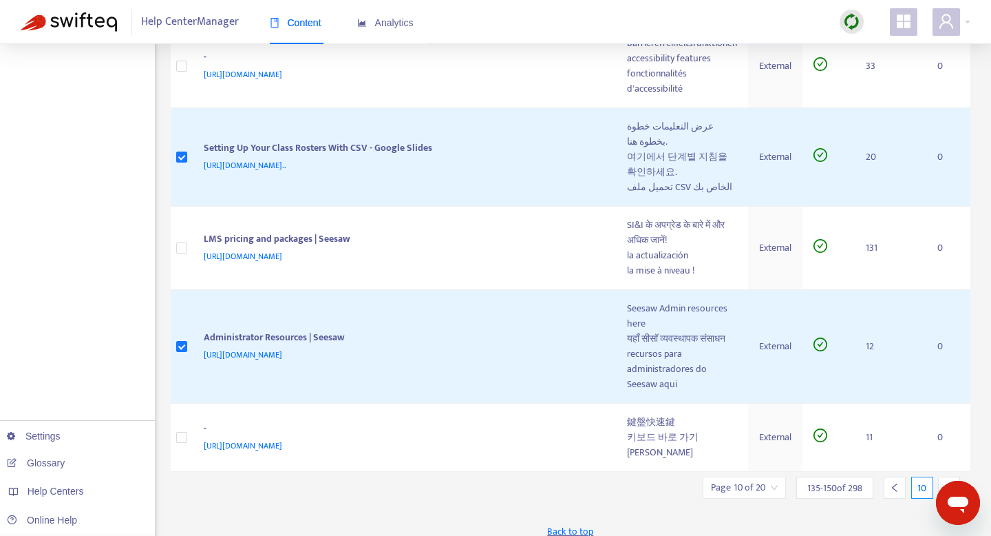
click at [951, 460] on icon "right" at bounding box center [950, 488] width 10 height 10
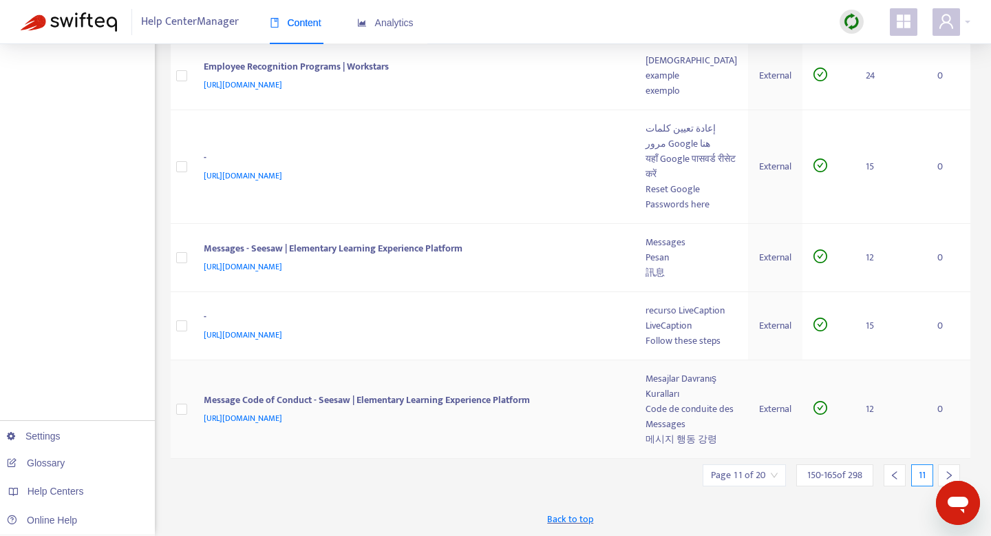
scroll to position [1316, 0]
click at [947, 460] on icon "right" at bounding box center [950, 475] width 10 height 10
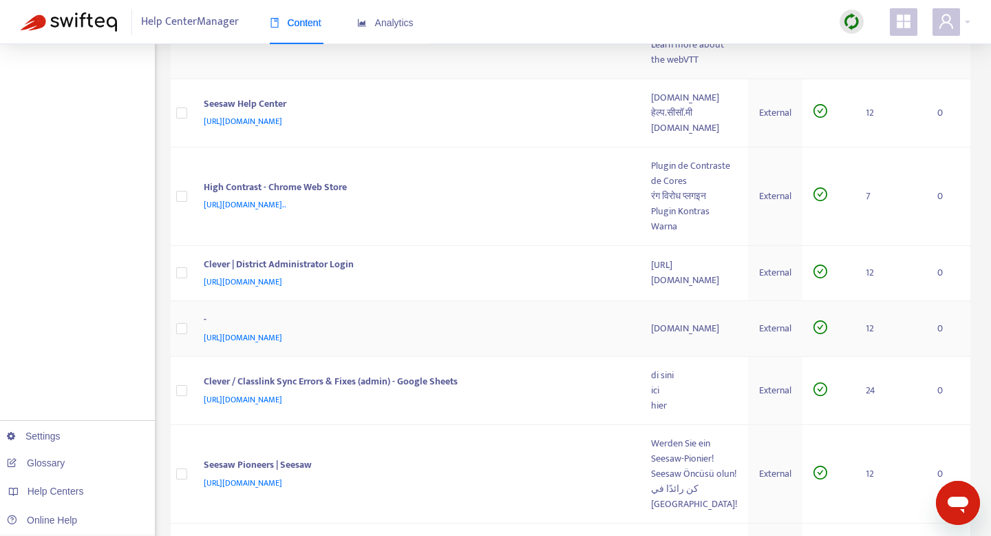
scroll to position [711, 0]
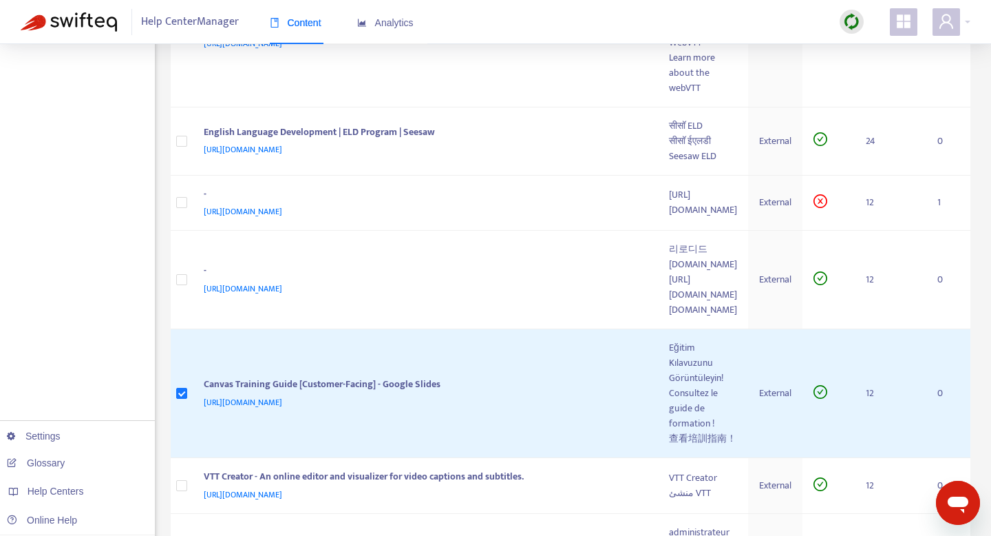
scroll to position [763, 0]
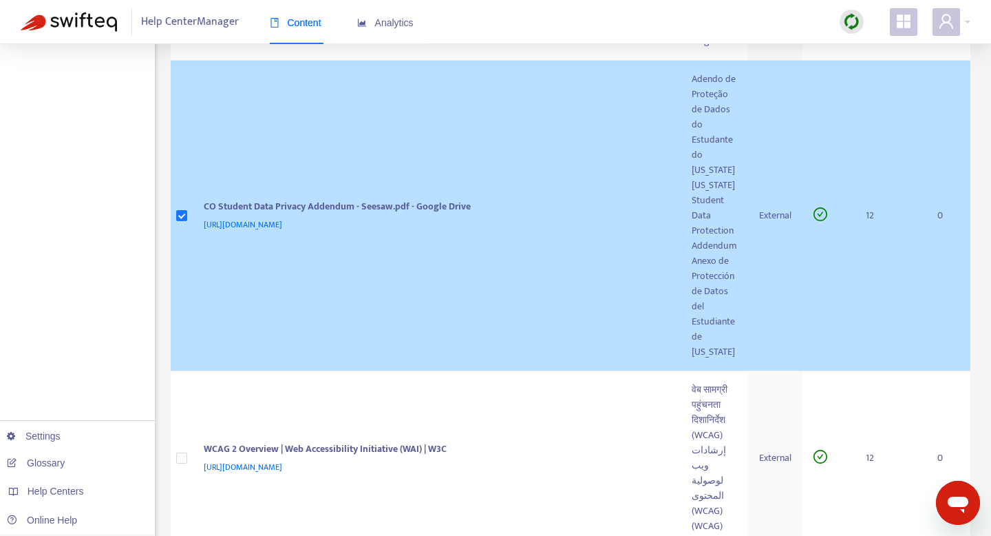
scroll to position [1756, 0]
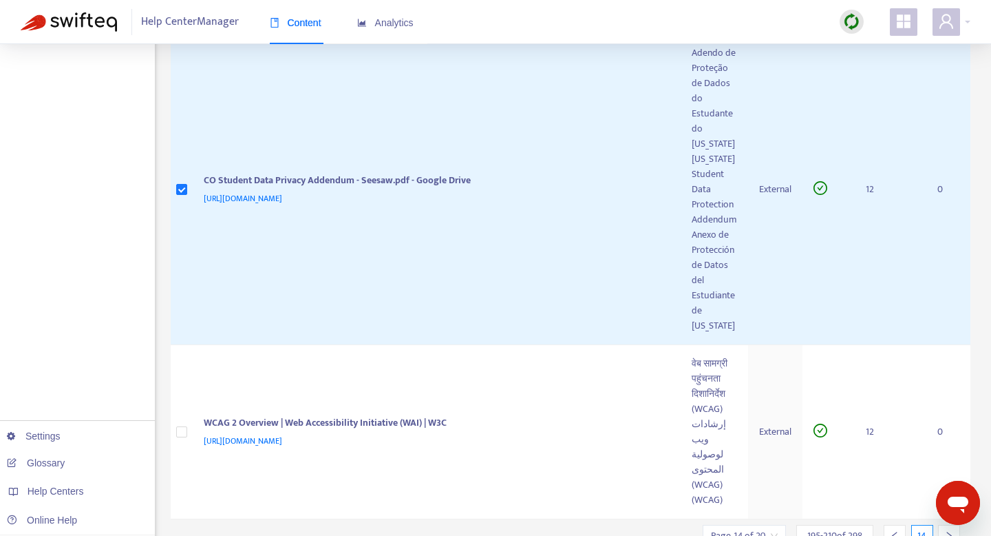
click at [951, 460] on icon "right" at bounding box center [950, 536] width 10 height 10
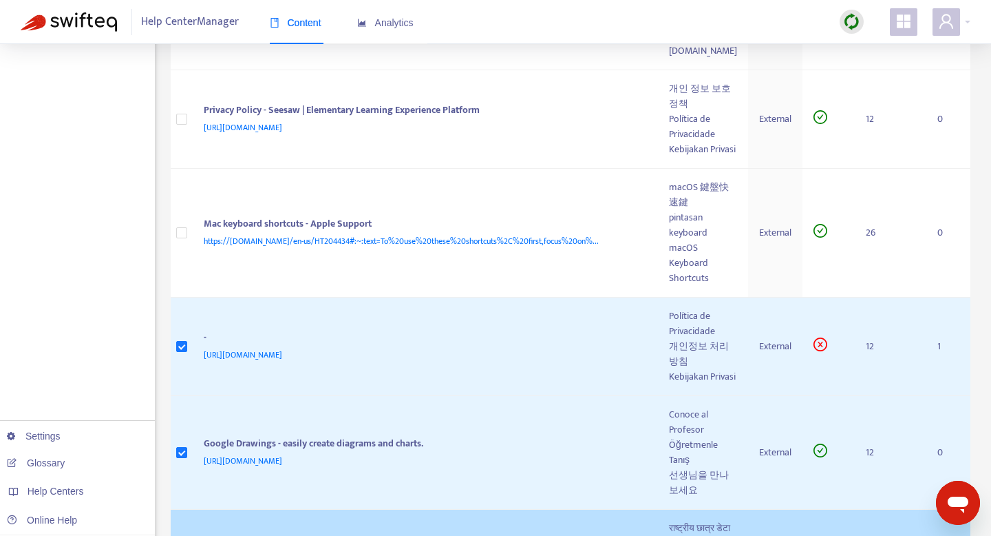
scroll to position [980, 0]
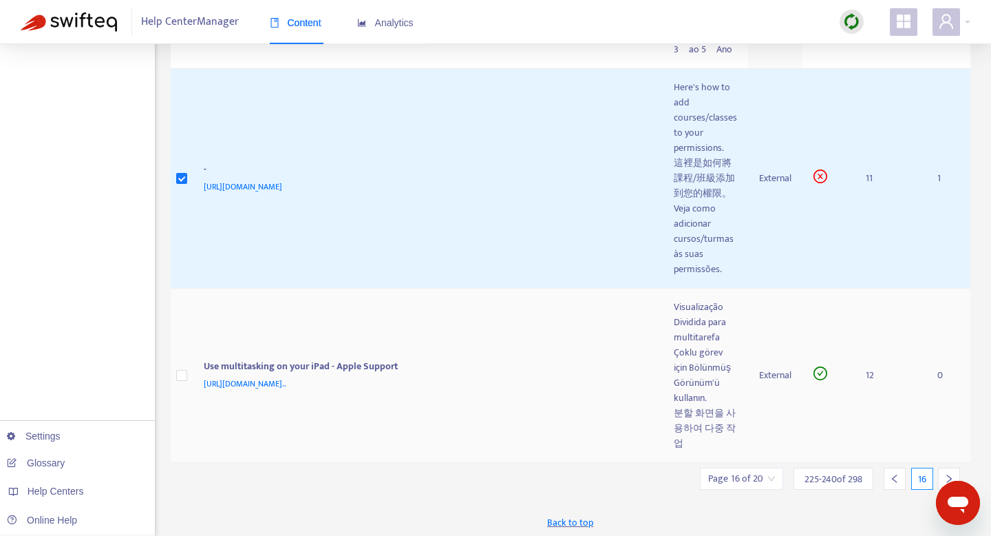
scroll to position [1404, 0]
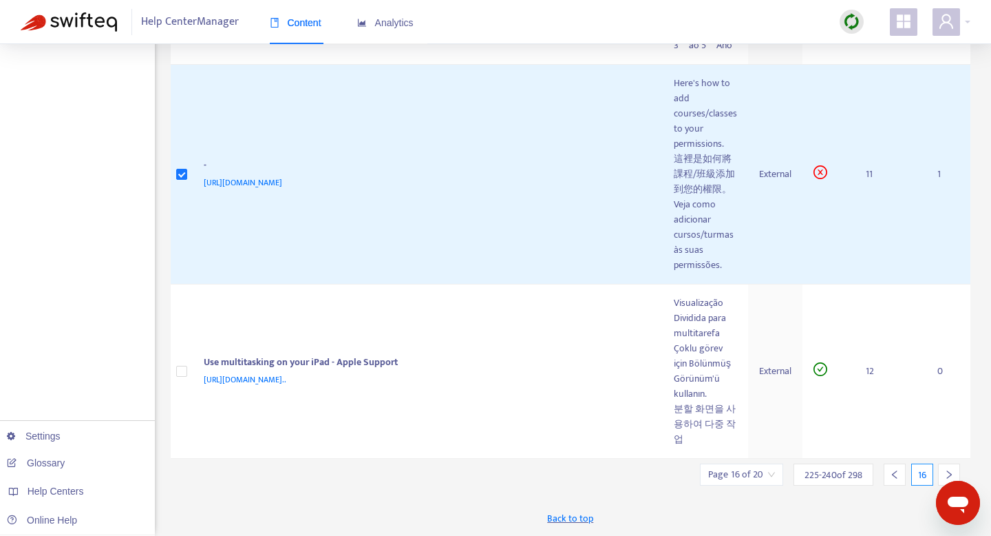
click at [947, 460] on icon "right" at bounding box center [950, 475] width 10 height 10
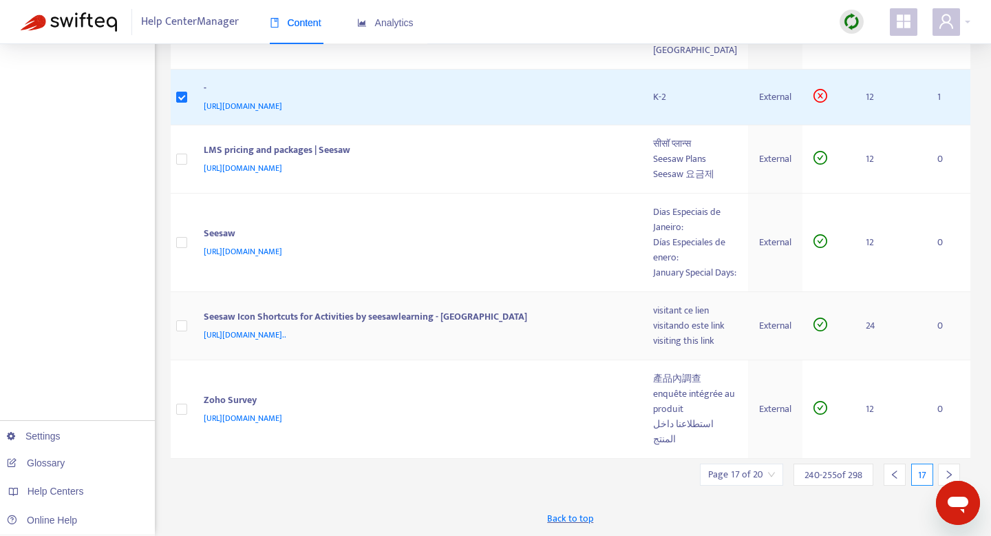
scroll to position [1367, 0]
click at [951, 460] on icon "right" at bounding box center [949, 474] width 5 height 8
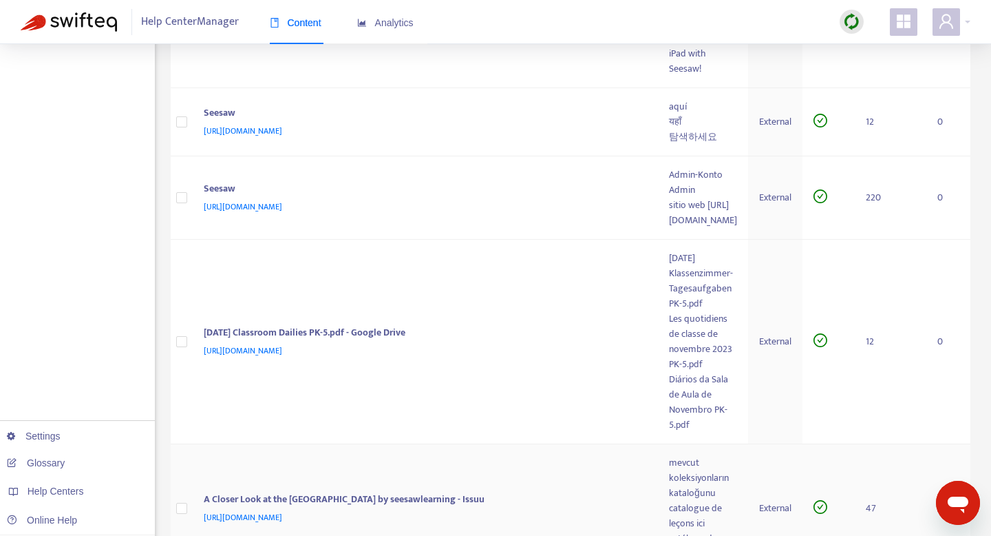
scroll to position [1347, 0]
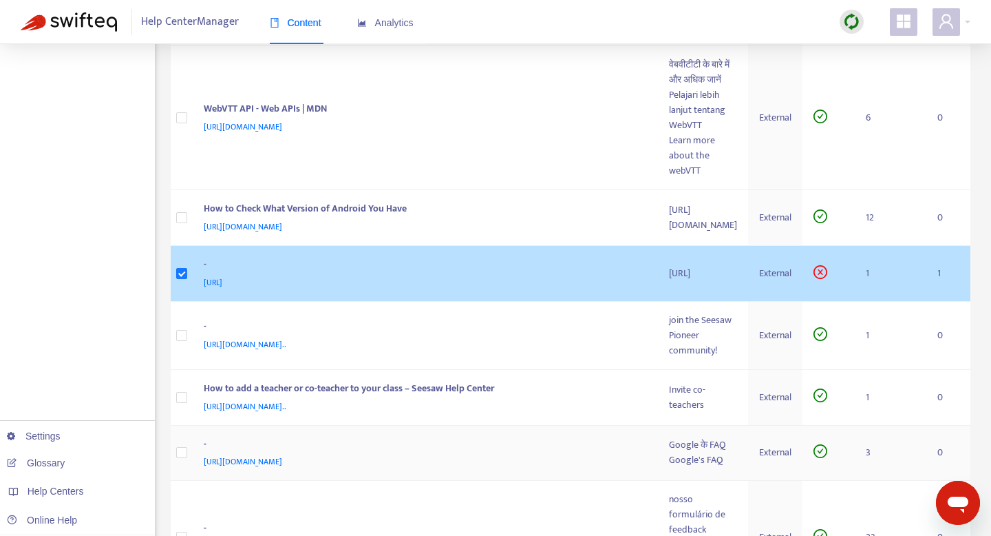
scroll to position [728, 0]
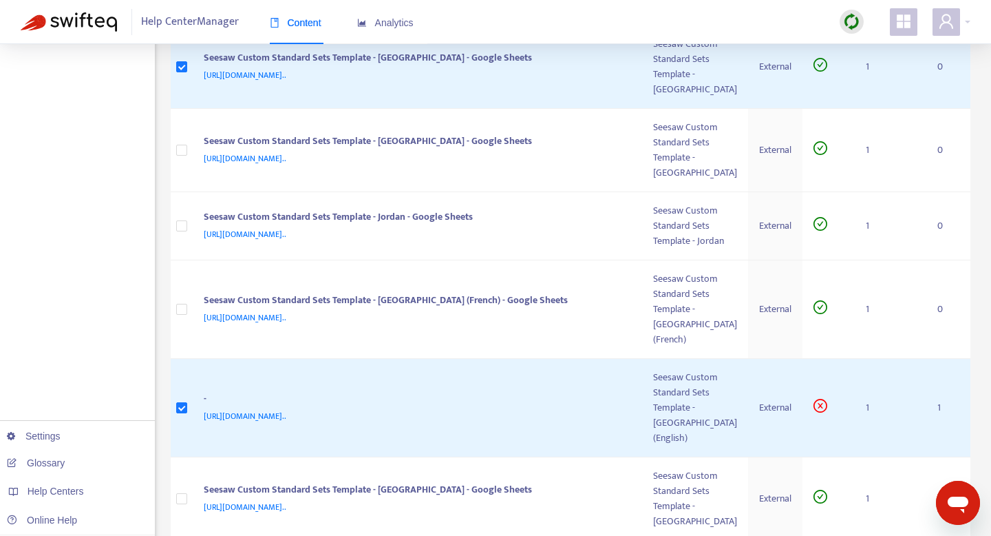
scroll to position [552, 0]
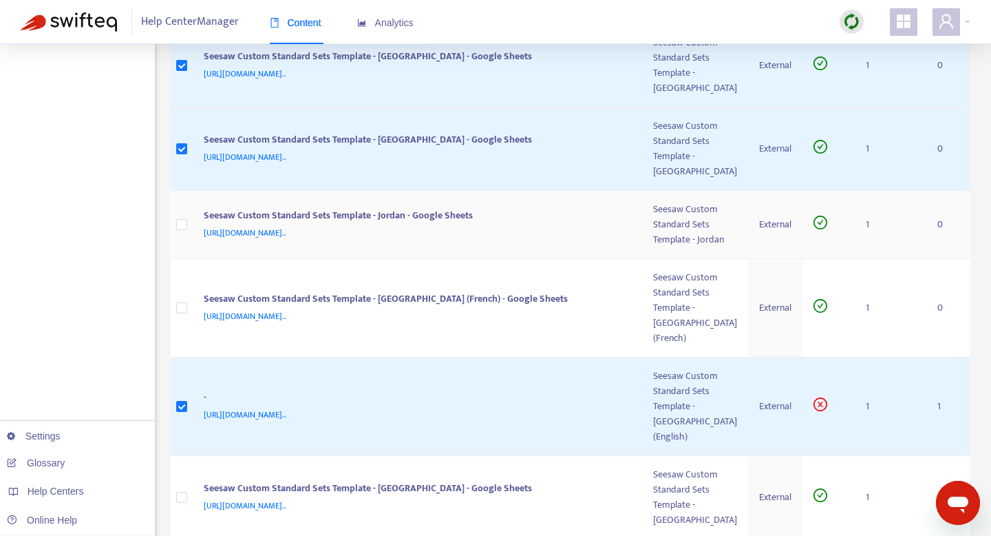
click at [180, 259] on td at bounding box center [182, 225] width 22 height 68
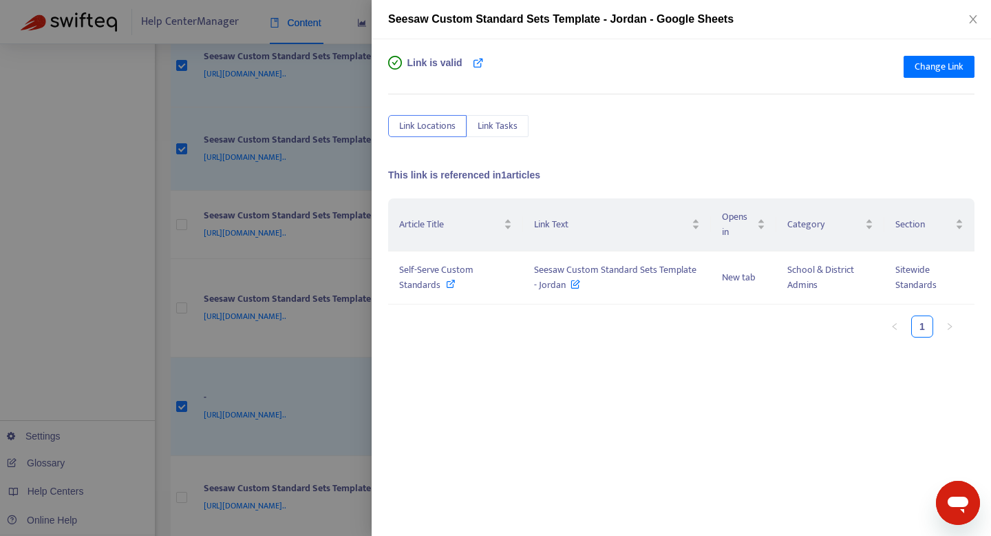
click at [191, 389] on div at bounding box center [495, 268] width 991 height 536
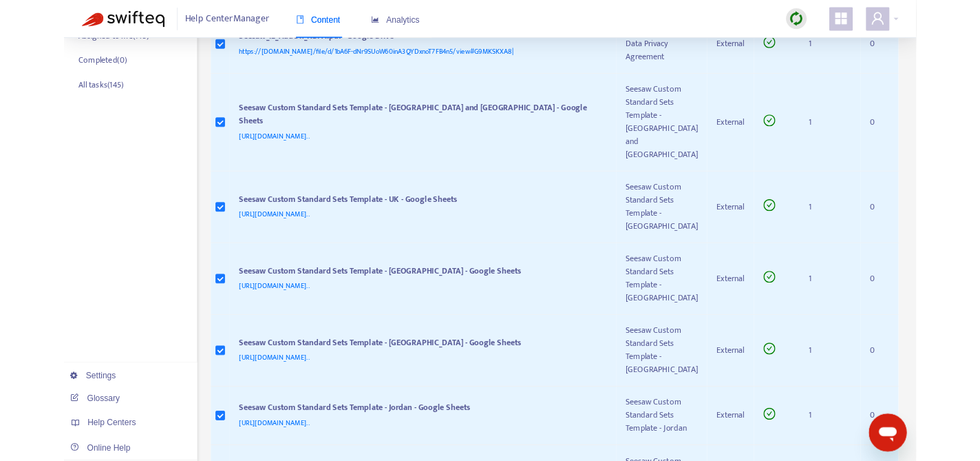
scroll to position [0, 0]
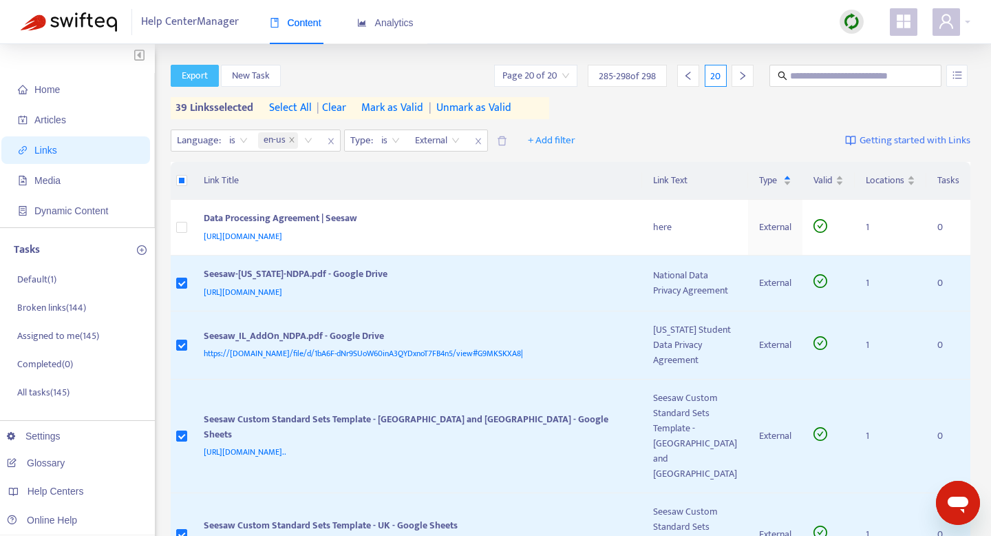
click at [200, 74] on span "Export" at bounding box center [195, 75] width 26 height 15
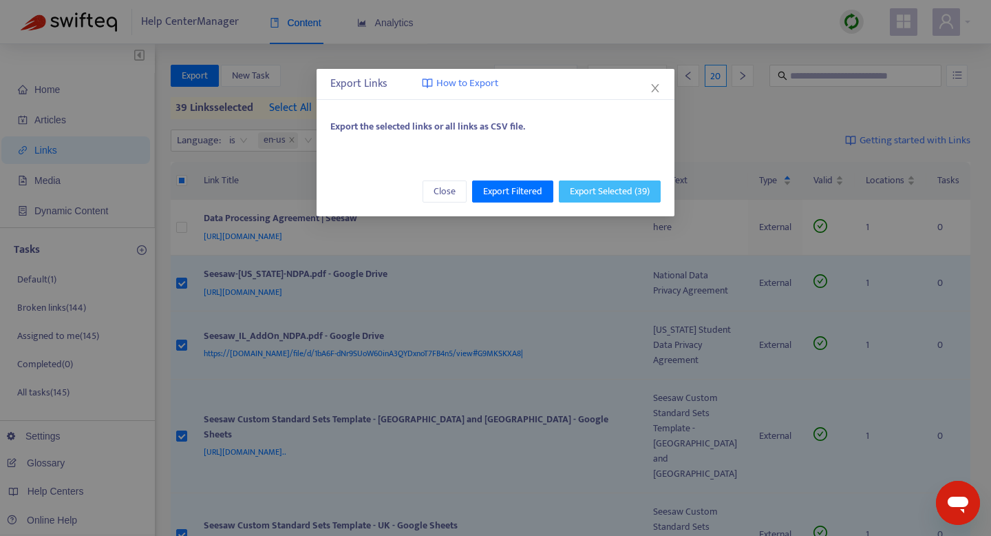
click at [620, 192] on span "Export Selected ( 39 )" at bounding box center [610, 191] width 80 height 15
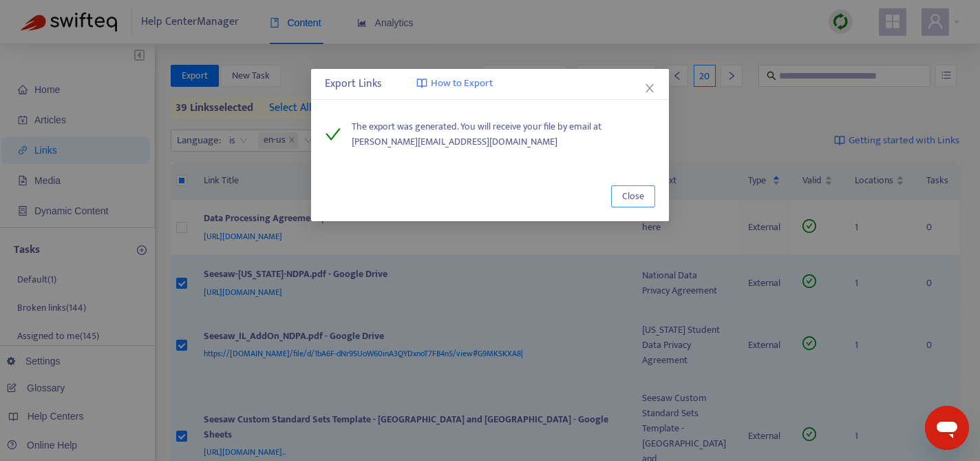
click at [635, 192] on span "Close" at bounding box center [633, 196] width 22 height 15
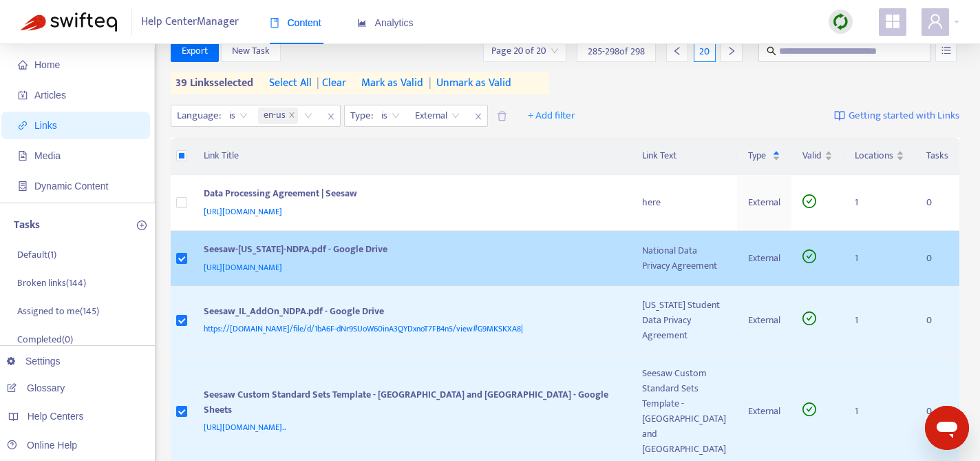
scroll to position [25, 0]
click at [364, 286] on td "Seesaw-Tennessee-NDPA.pdf - Google Drive https://drive.google.com/file/d/1VHoet…" at bounding box center [412, 258] width 439 height 56
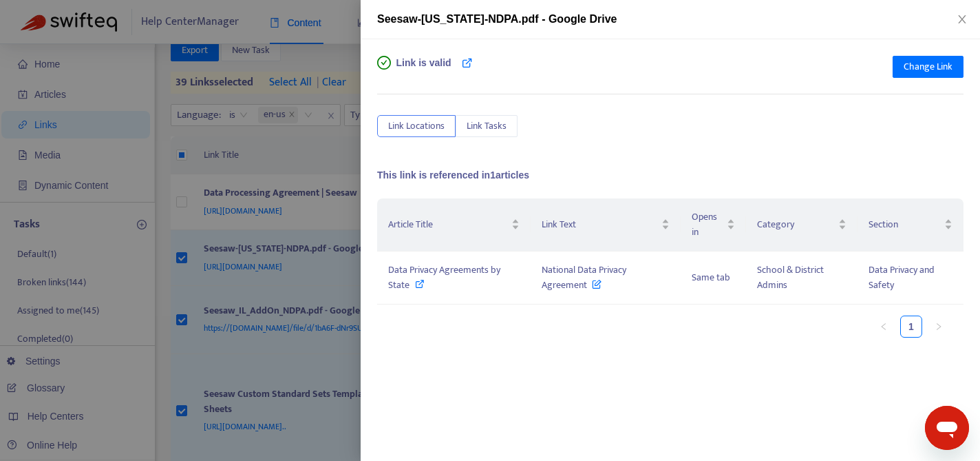
click at [303, 311] on div at bounding box center [490, 230] width 980 height 461
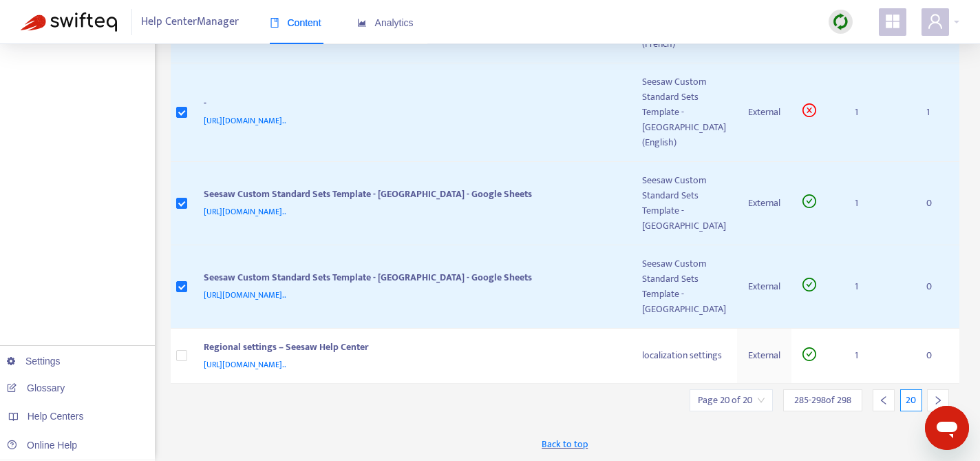
scroll to position [1192, 0]
click at [888, 405] on div at bounding box center [884, 400] width 22 height 22
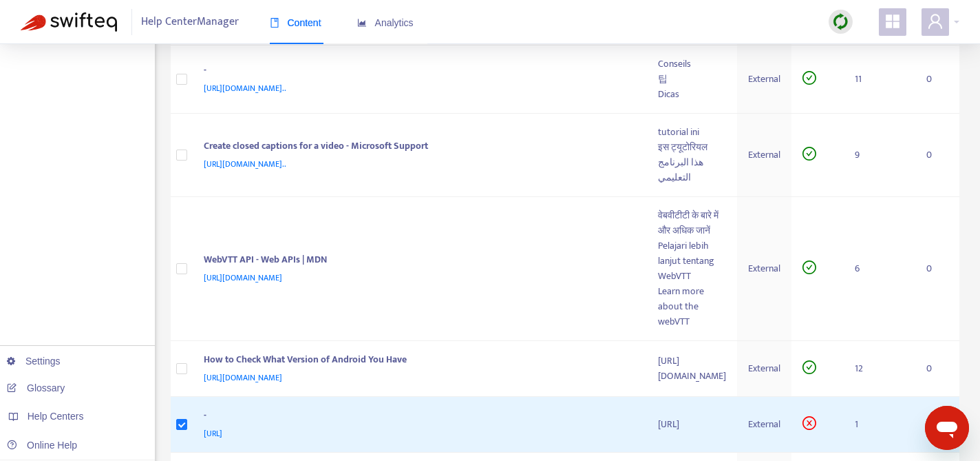
scroll to position [803, 0]
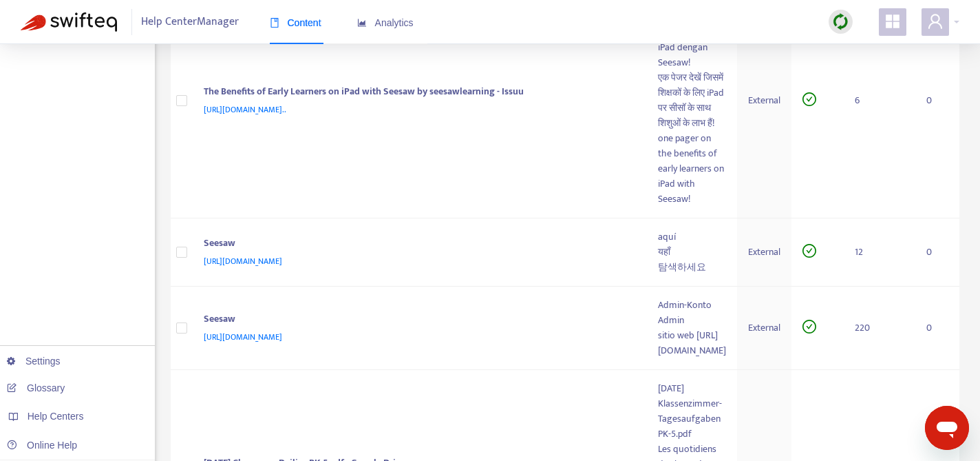
scroll to position [1424, 0]
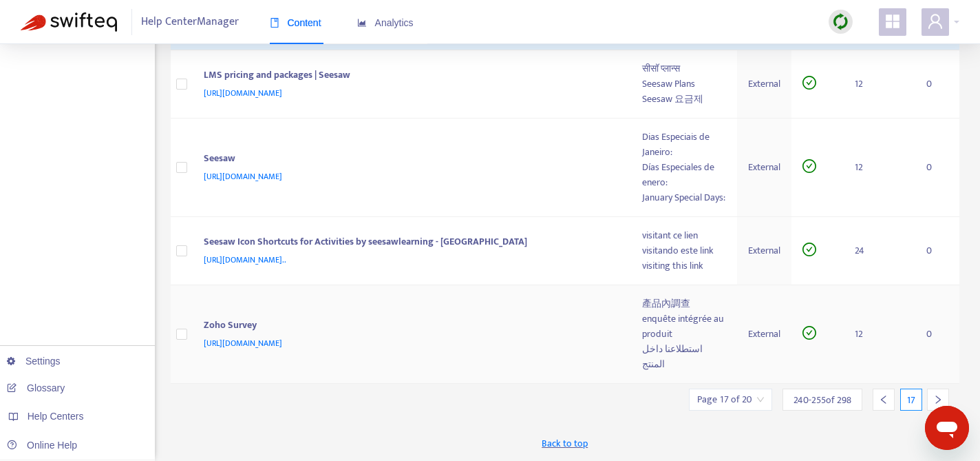
scroll to position [1442, 0]
click at [881, 401] on icon "left" at bounding box center [884, 399] width 10 height 10
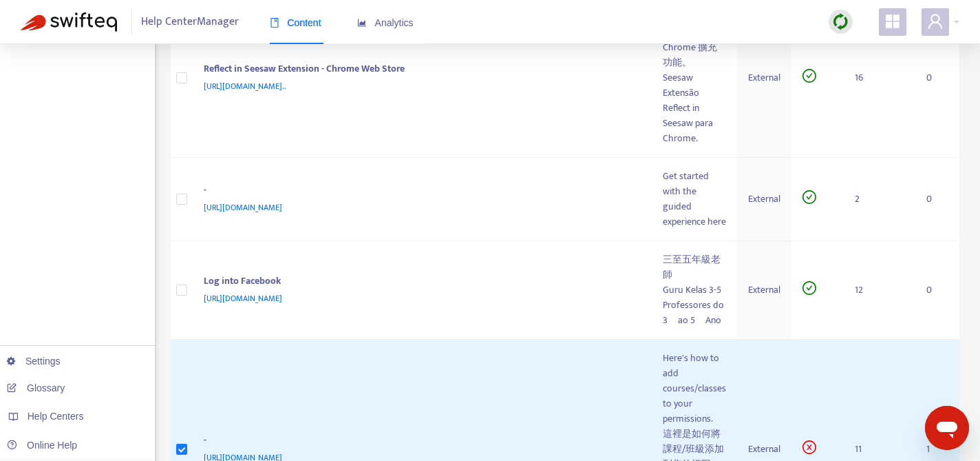
scroll to position [1479, 0]
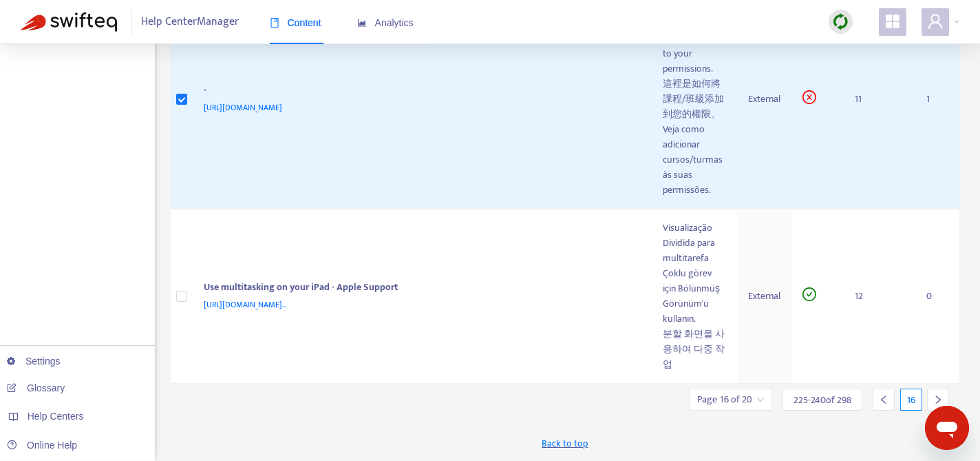
click at [884, 400] on icon "left" at bounding box center [884, 399] width 10 height 10
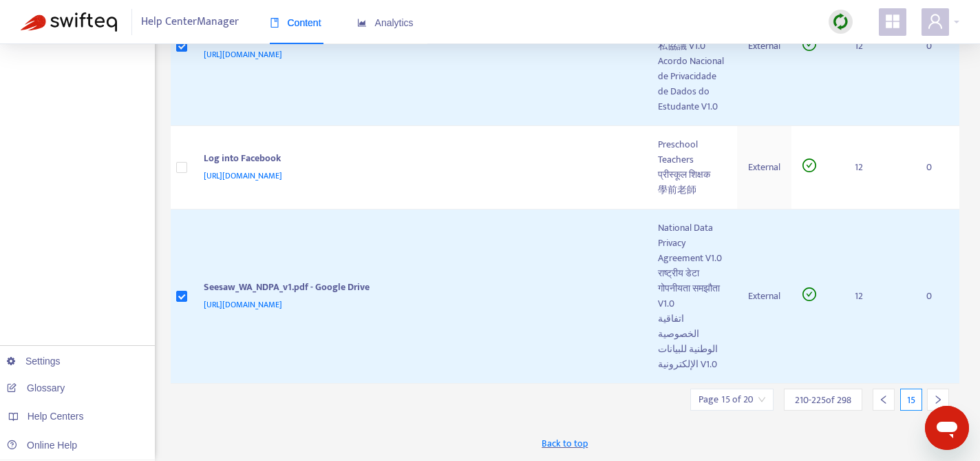
scroll to position [1058, 0]
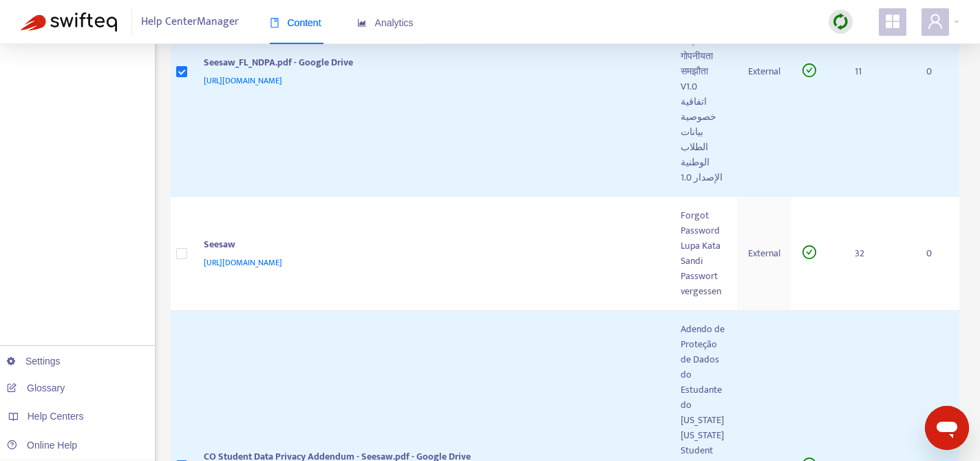
scroll to position [1831, 0]
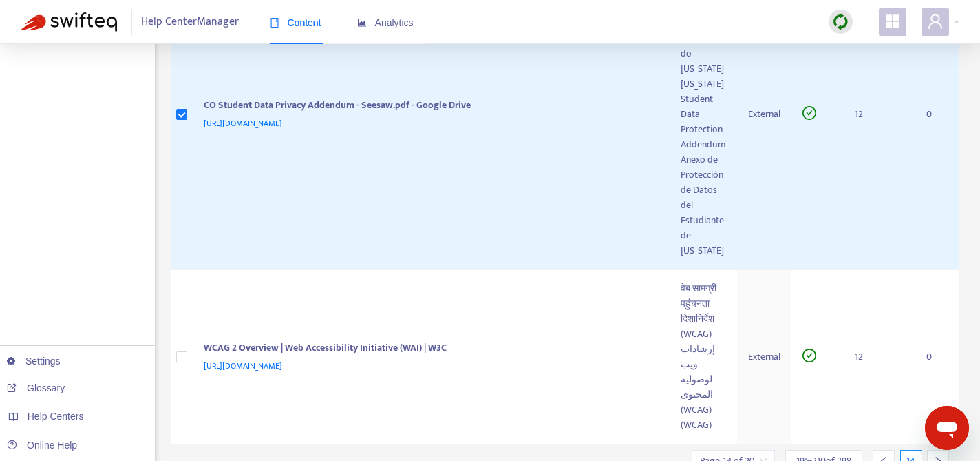
click at [883, 456] on icon "left" at bounding box center [884, 461] width 10 height 10
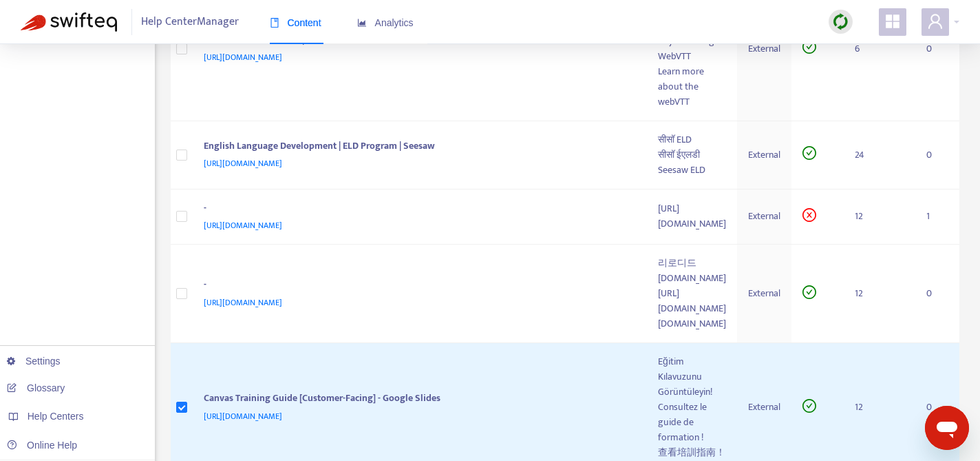
scroll to position [691, 0]
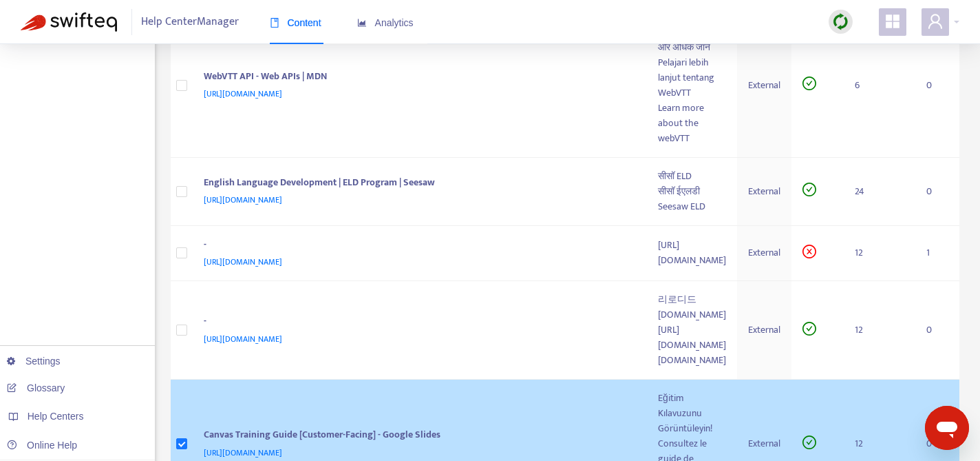
click at [384, 445] on div "https://docs.google.com/presentation/d/1mwLWrD-FquopTUuNaEubqu1zs-TPGuSvXaEko7m…" at bounding box center [418, 452] width 428 height 15
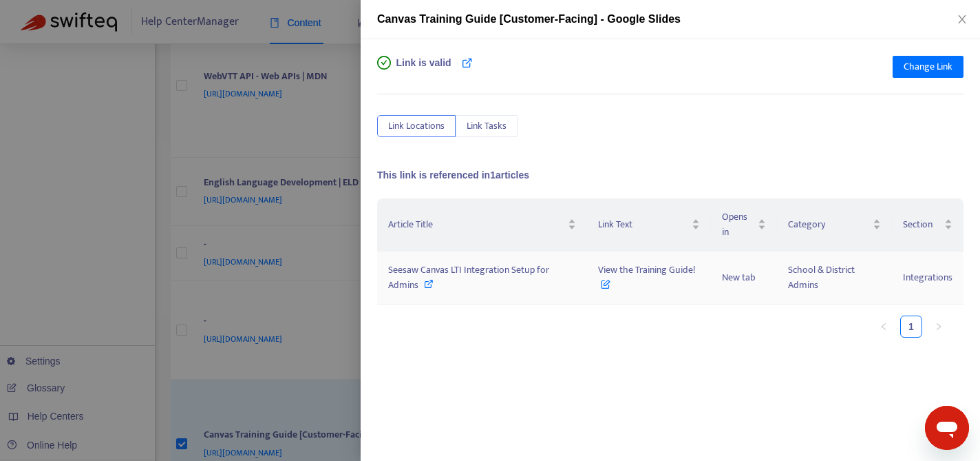
click at [462, 268] on span "Seesaw Canvas LTI Integration Setup for Admins" at bounding box center [468, 277] width 161 height 31
click at [299, 301] on div at bounding box center [490, 230] width 980 height 461
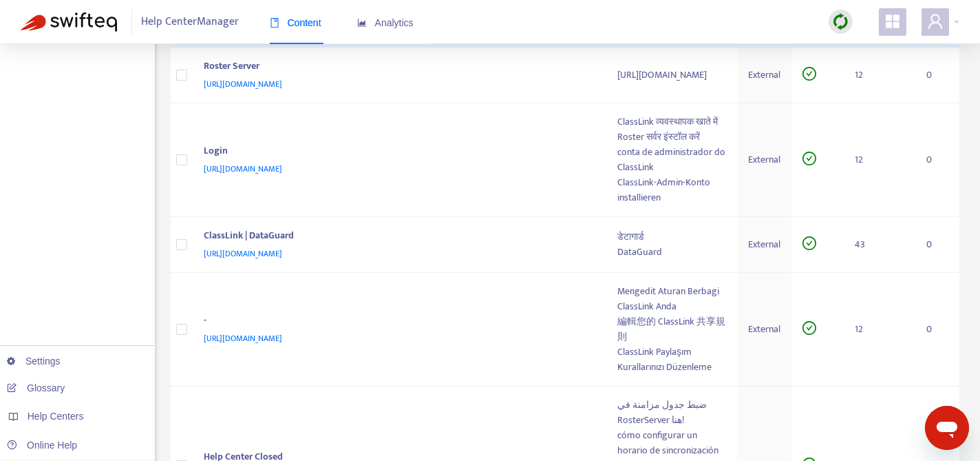
scroll to position [907, 0]
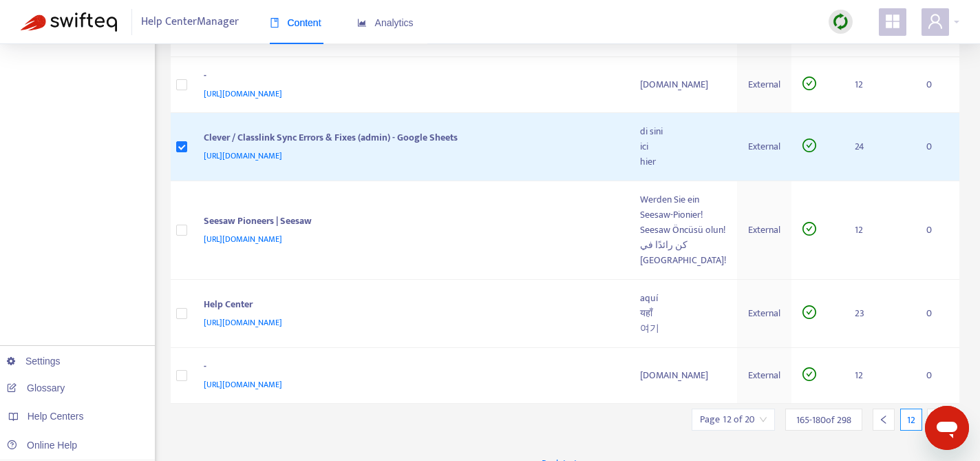
scroll to position [786, 0]
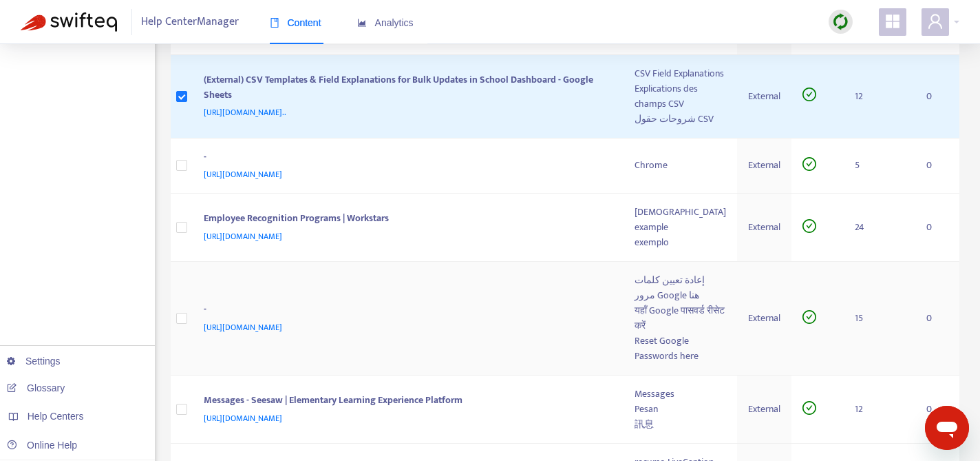
scroll to position [907, 0]
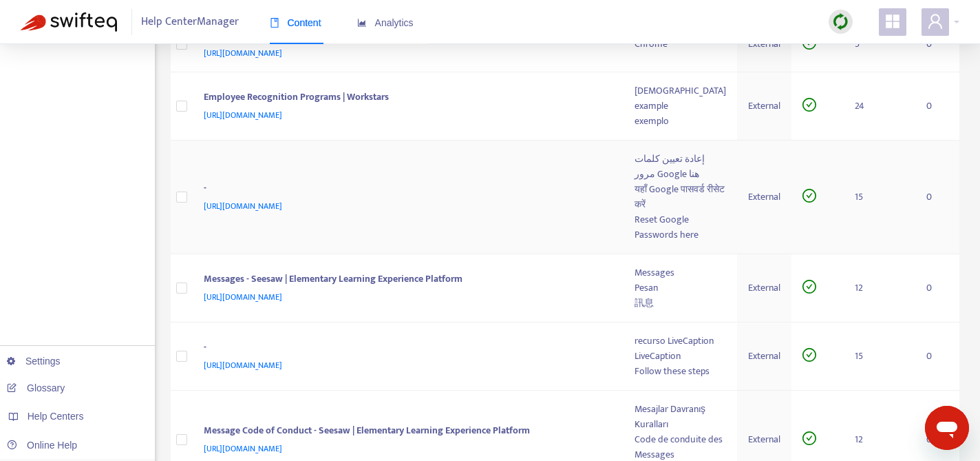
click at [887, 254] on td "15" at bounding box center [880, 197] width 72 height 114
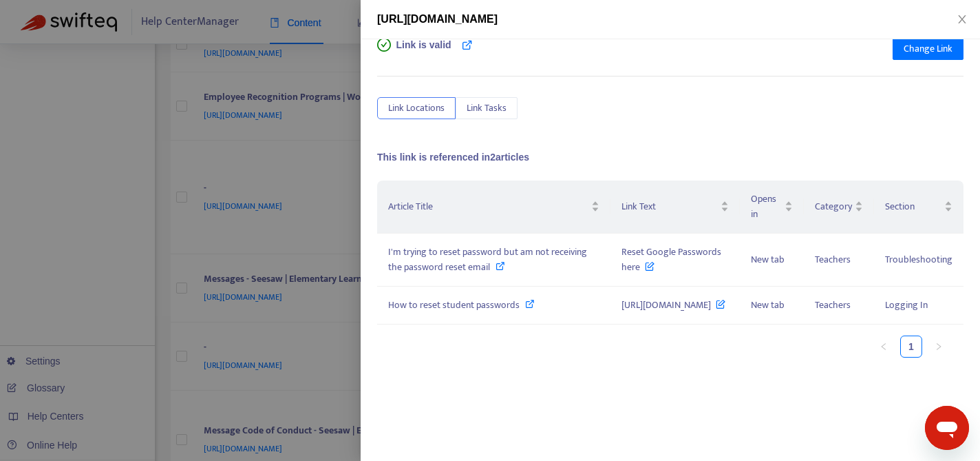
scroll to position [19, 0]
click at [341, 405] on div at bounding box center [490, 230] width 980 height 461
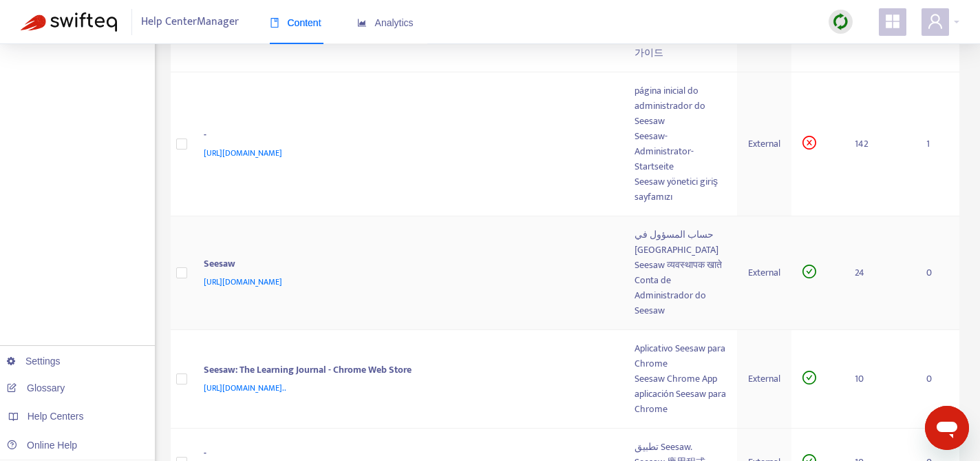
scroll to position [1402, 0]
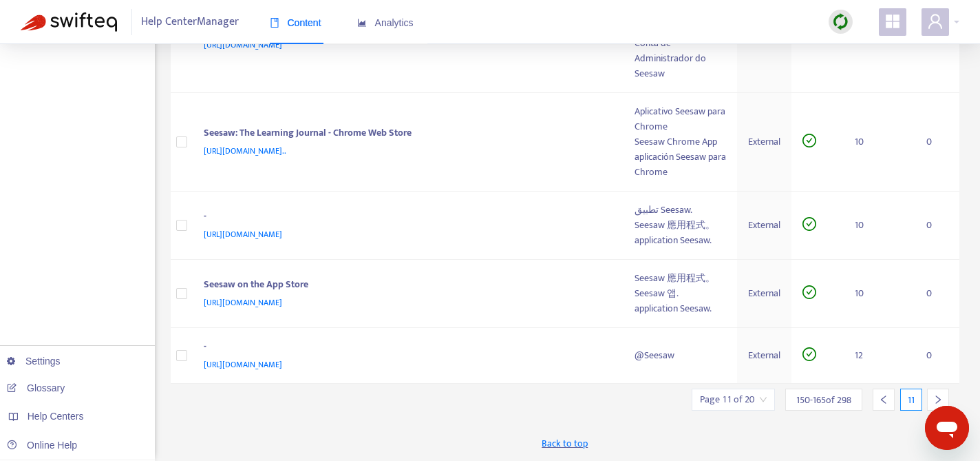
click at [886, 403] on icon "left" at bounding box center [884, 399] width 10 height 10
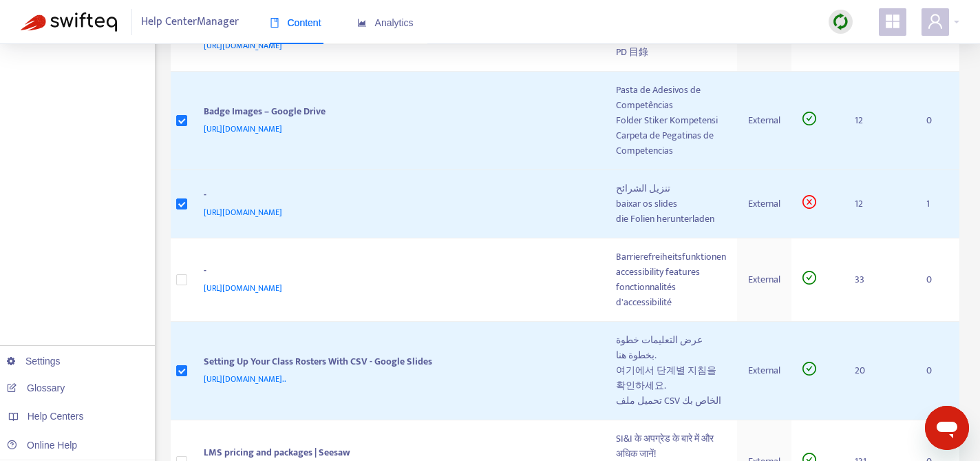
scroll to position [1028, 0]
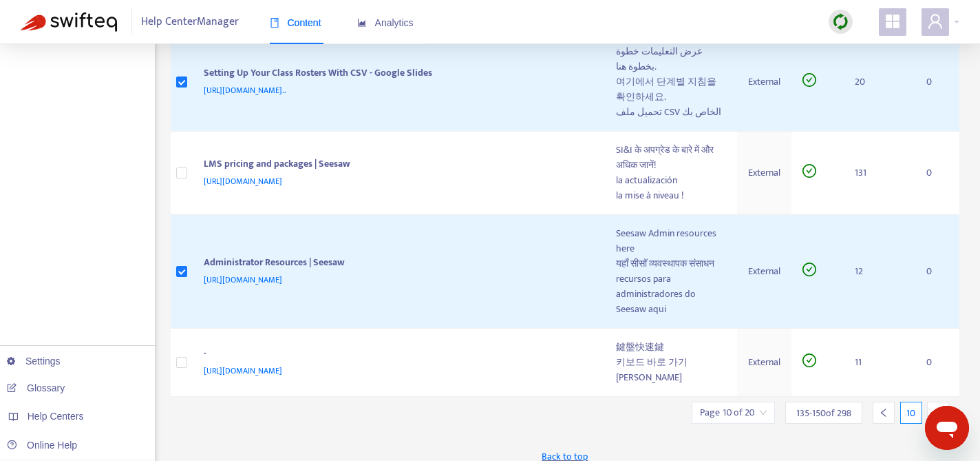
click at [883, 408] on icon "left" at bounding box center [883, 412] width 5 height 8
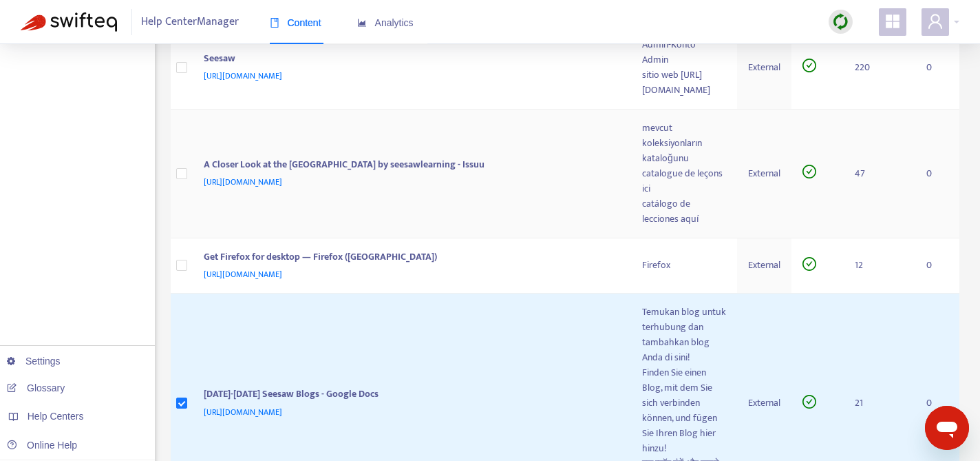
scroll to position [1412, 0]
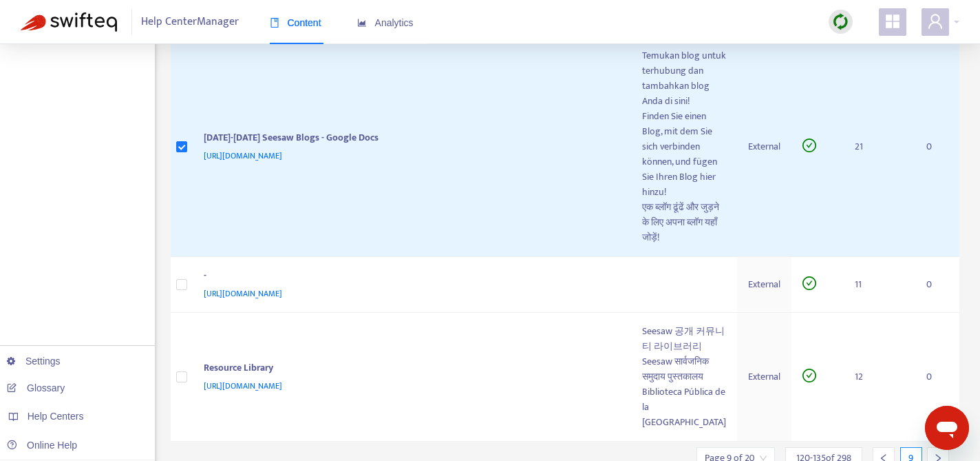
click at [886, 447] on div at bounding box center [884, 458] width 22 height 22
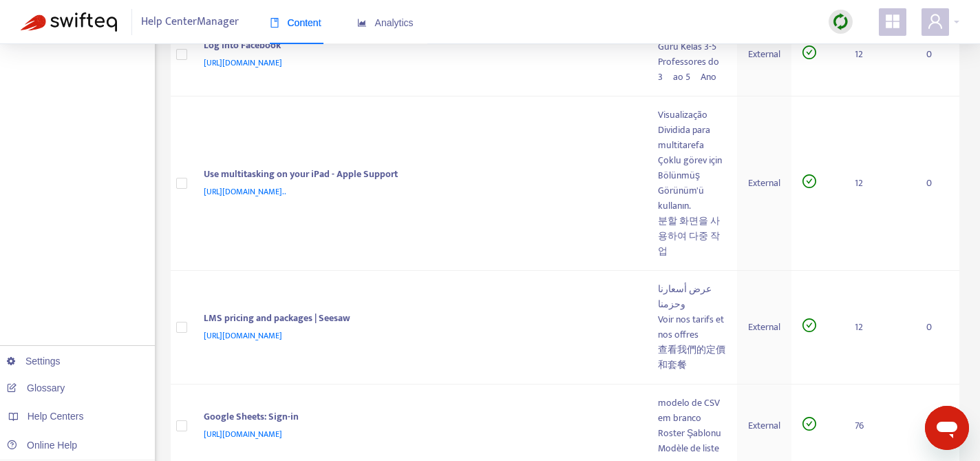
scroll to position [1073, 0]
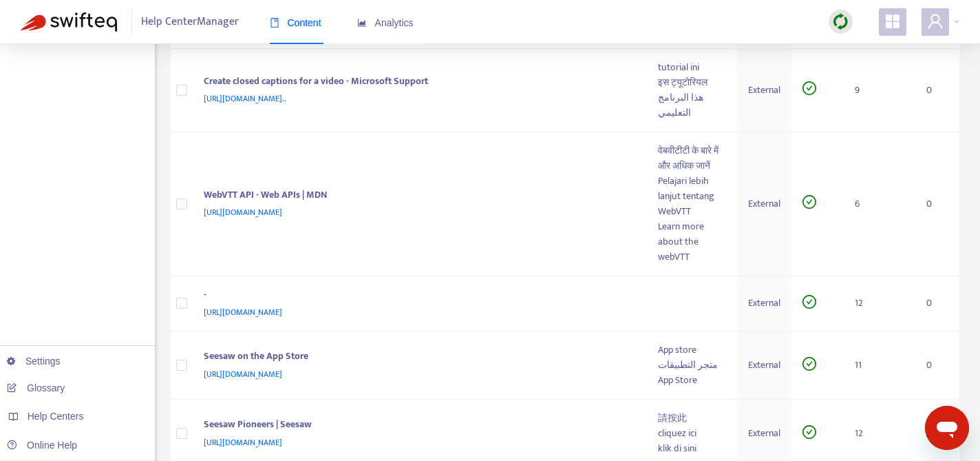
scroll to position [808, 0]
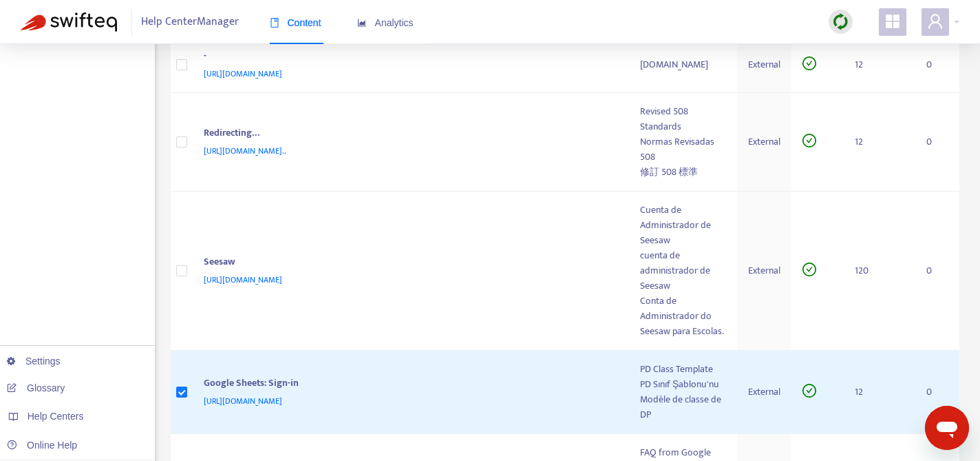
scroll to position [1094, 0]
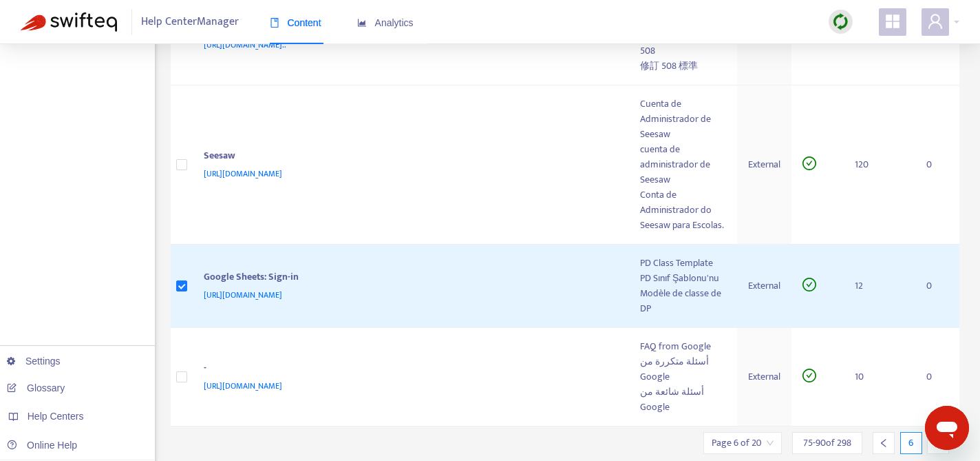
click at [882, 439] on icon "left" at bounding box center [883, 443] width 5 height 8
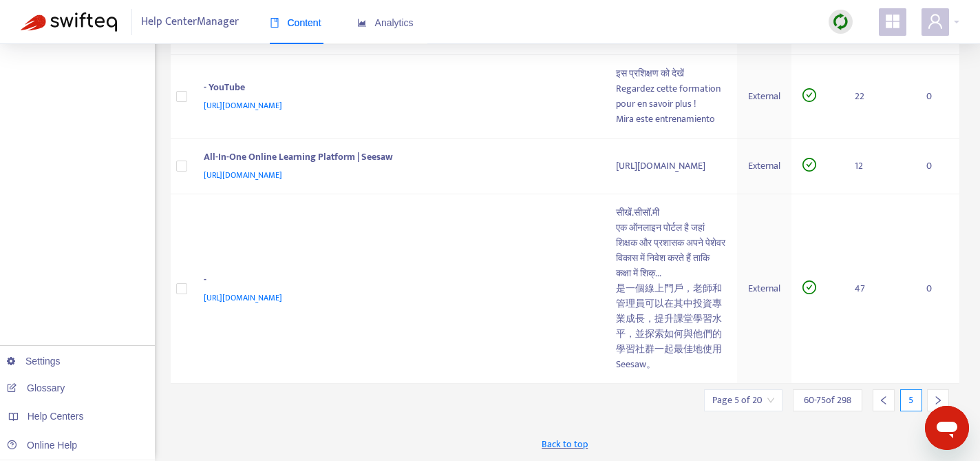
click at [880, 405] on div at bounding box center [884, 400] width 22 height 22
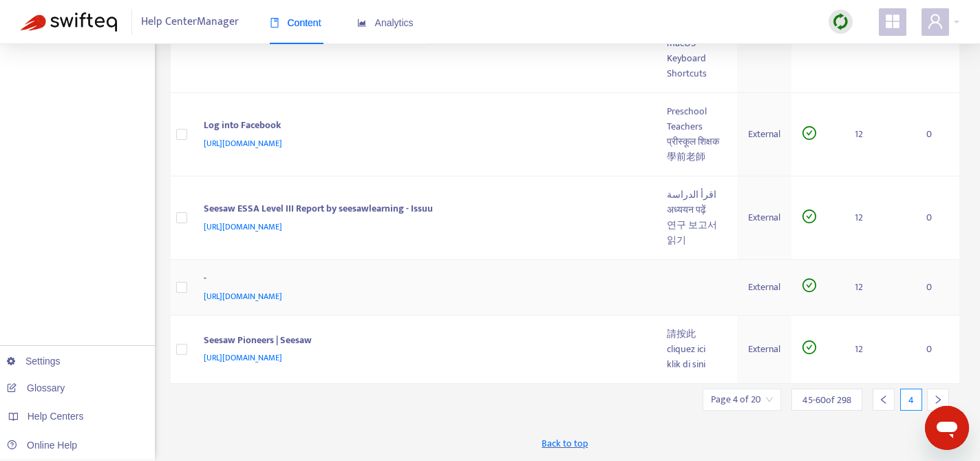
scroll to position [1358, 0]
click at [887, 401] on icon "left" at bounding box center [884, 399] width 10 height 10
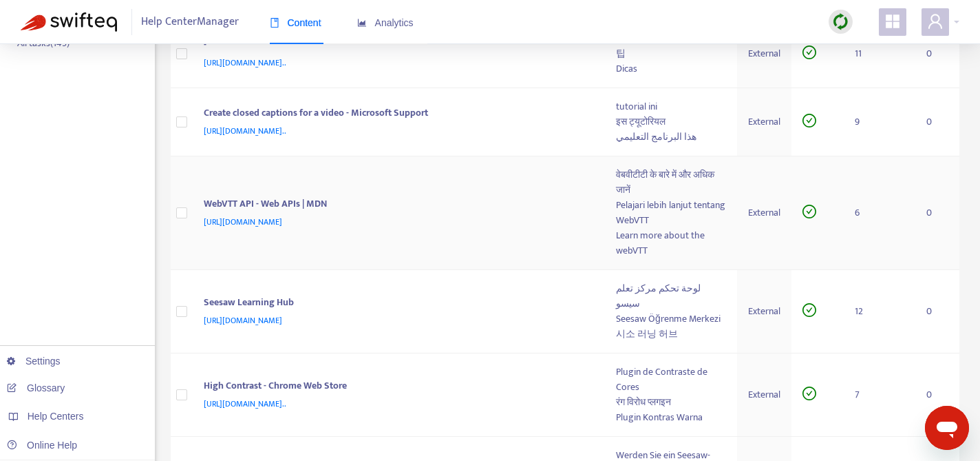
scroll to position [952, 0]
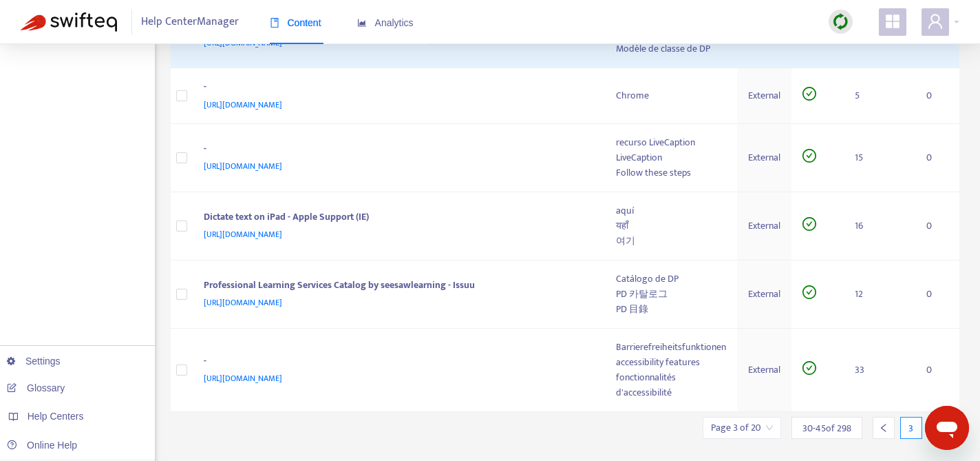
click at [885, 423] on icon "left" at bounding box center [883, 427] width 5 height 8
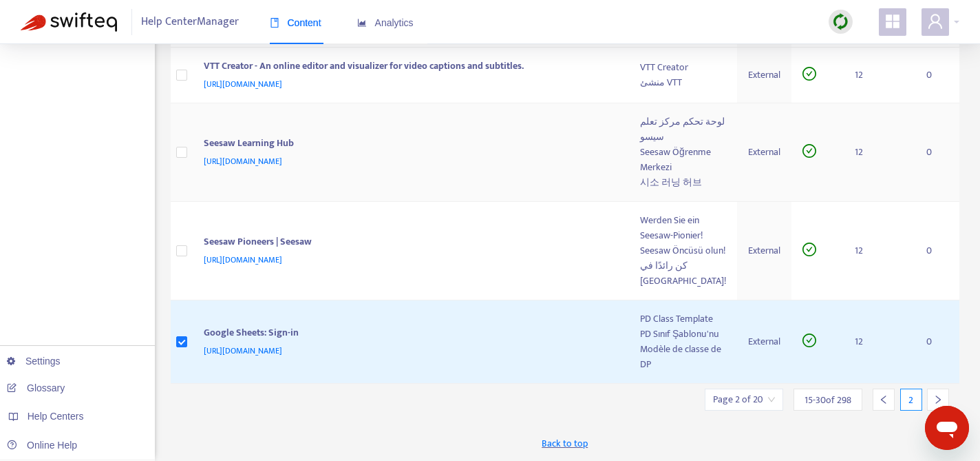
scroll to position [1508, 0]
click at [888, 405] on div at bounding box center [884, 399] width 22 height 22
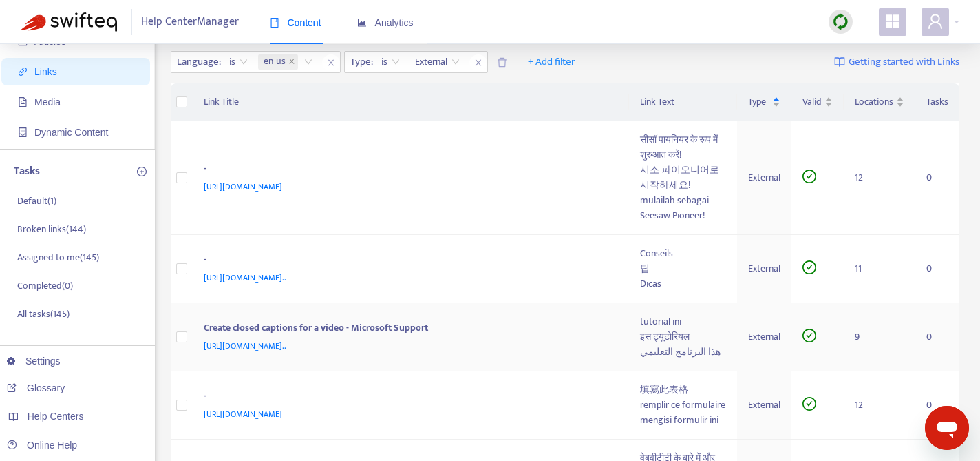
scroll to position [0, 0]
